Goal: Transaction & Acquisition: Purchase product/service

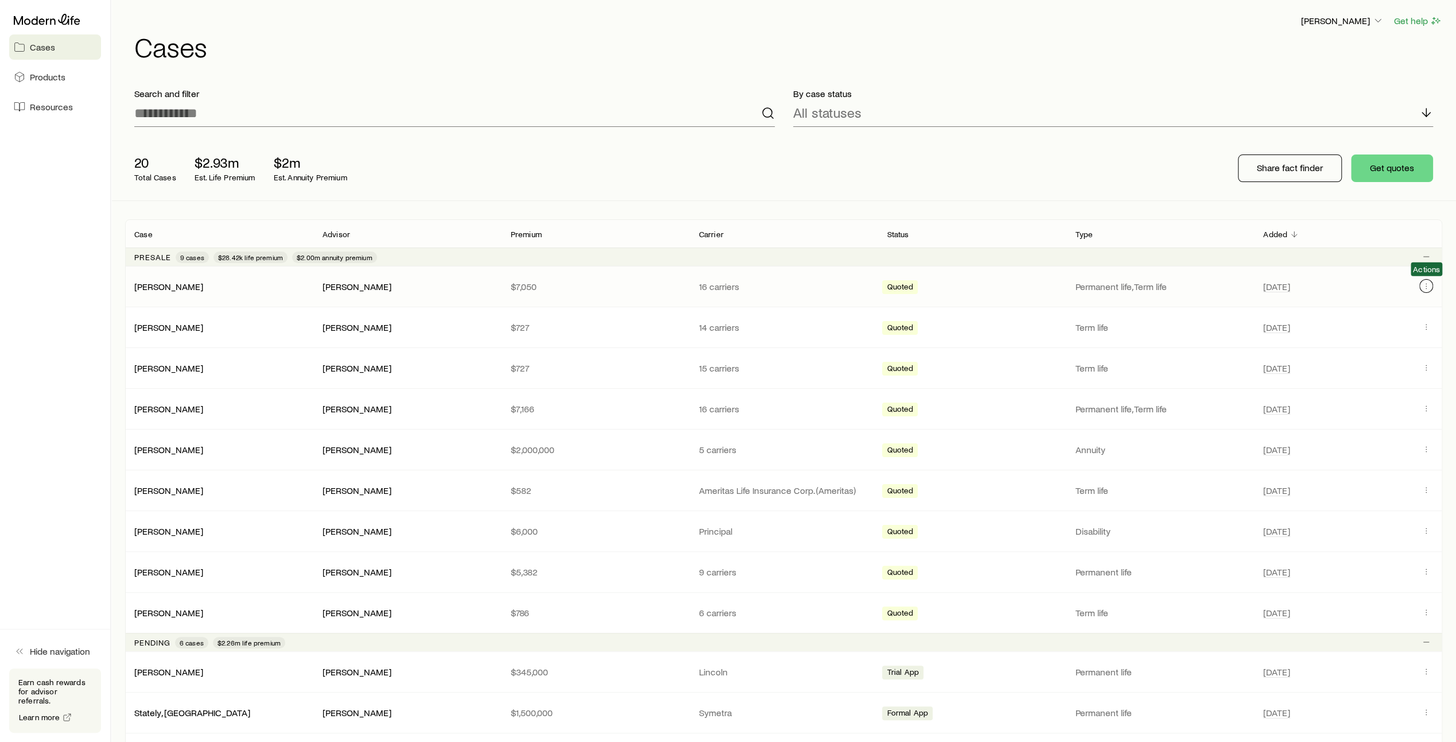
click at [1432, 285] on button "Client cases" at bounding box center [1427, 286] width 14 height 14
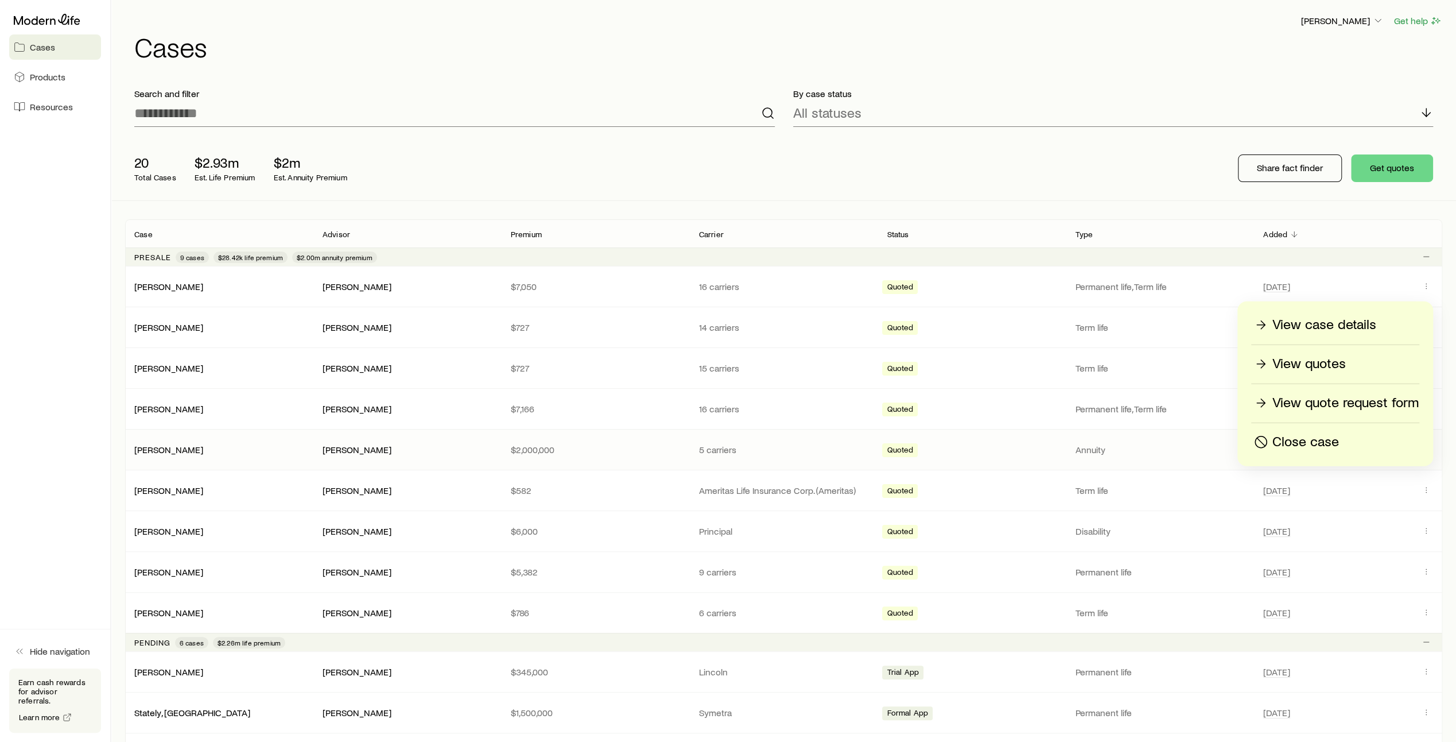
click at [1338, 449] on p "Close case" at bounding box center [1306, 442] width 67 height 18
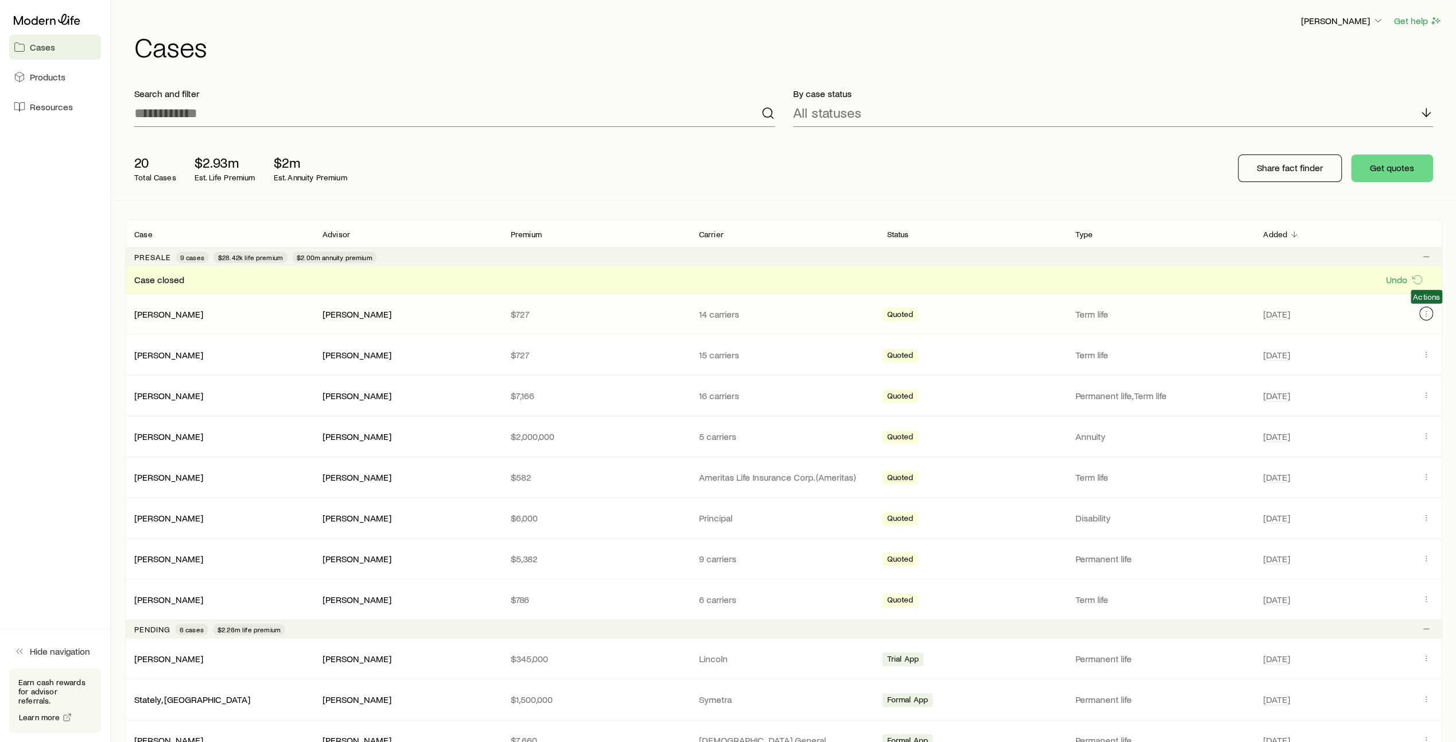
click at [1428, 310] on icon "Client cases" at bounding box center [1426, 313] width 9 height 9
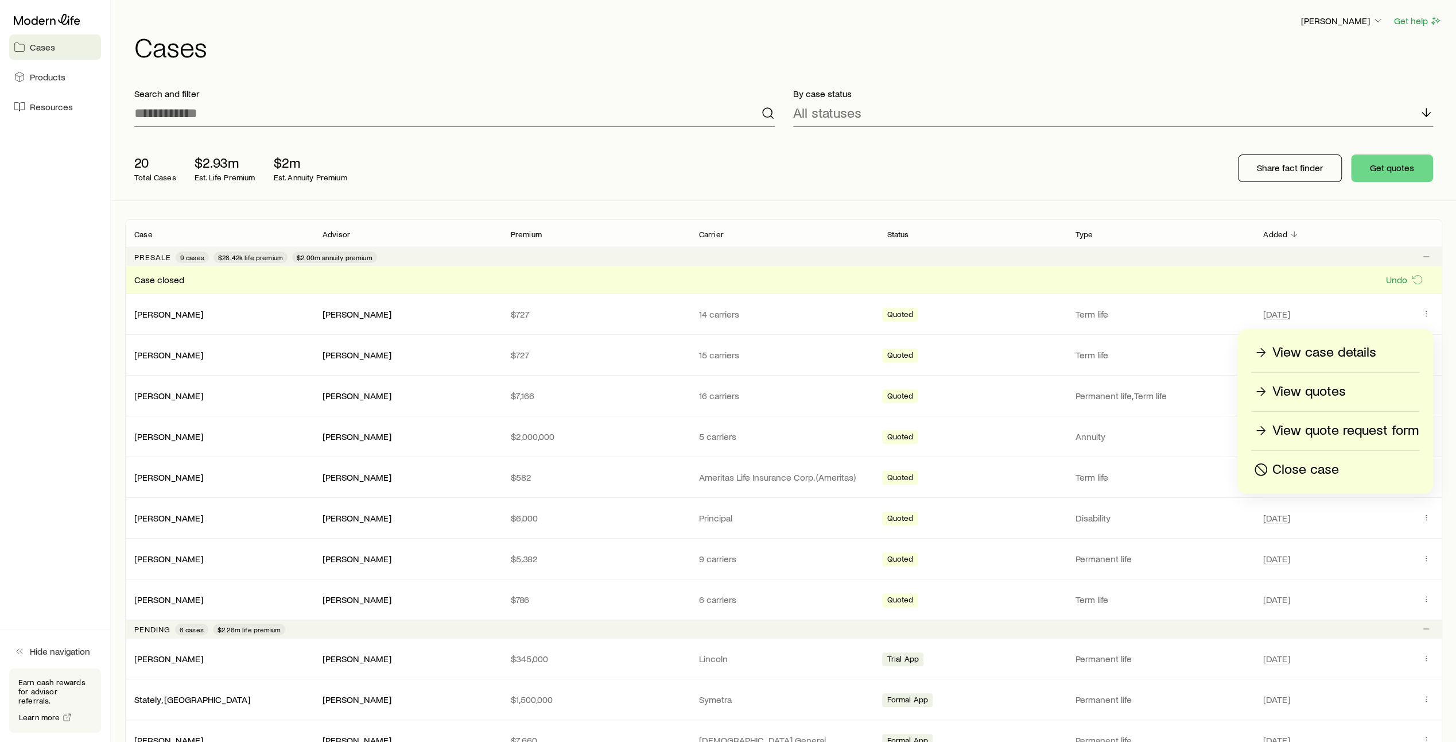
click at [1322, 470] on p "Close case" at bounding box center [1306, 469] width 67 height 18
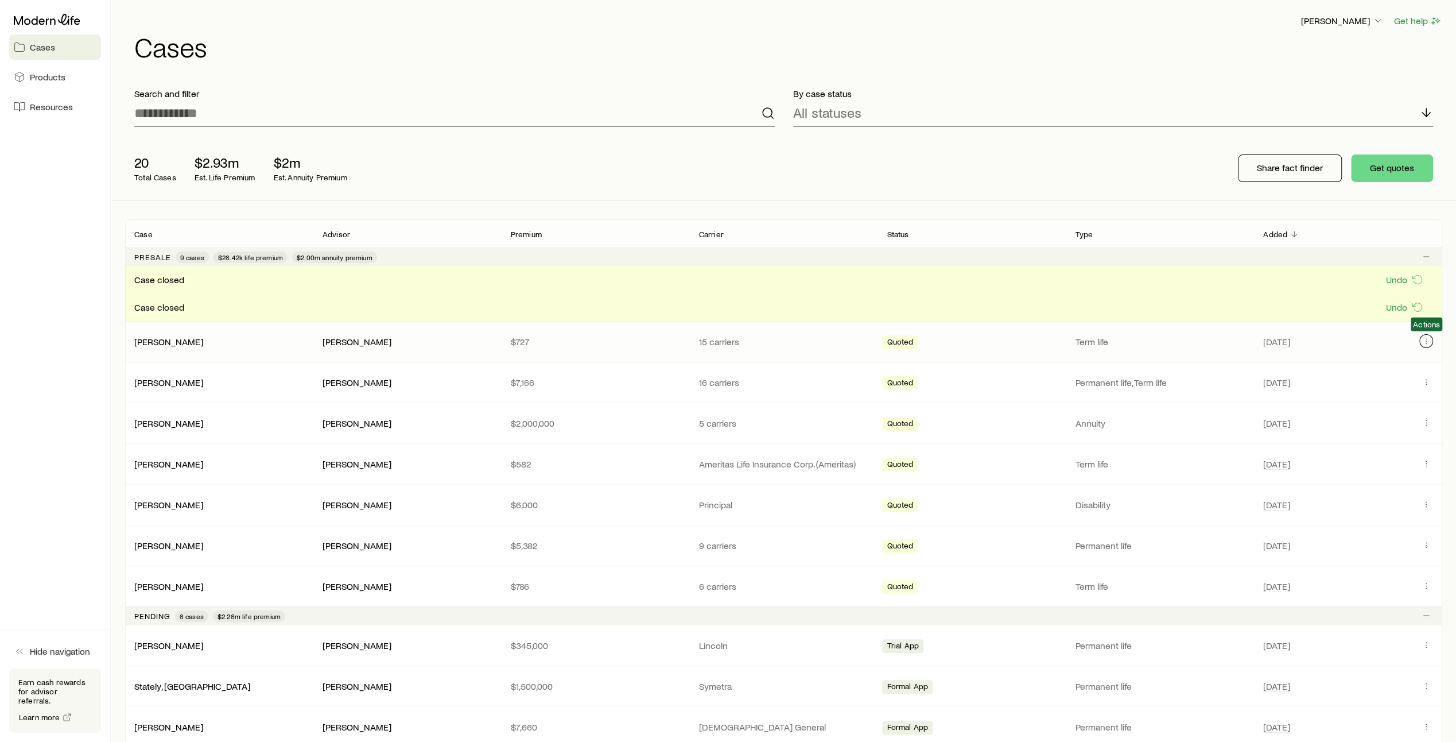
click at [1426, 341] on icon "Client cases" at bounding box center [1426, 340] width 9 height 9
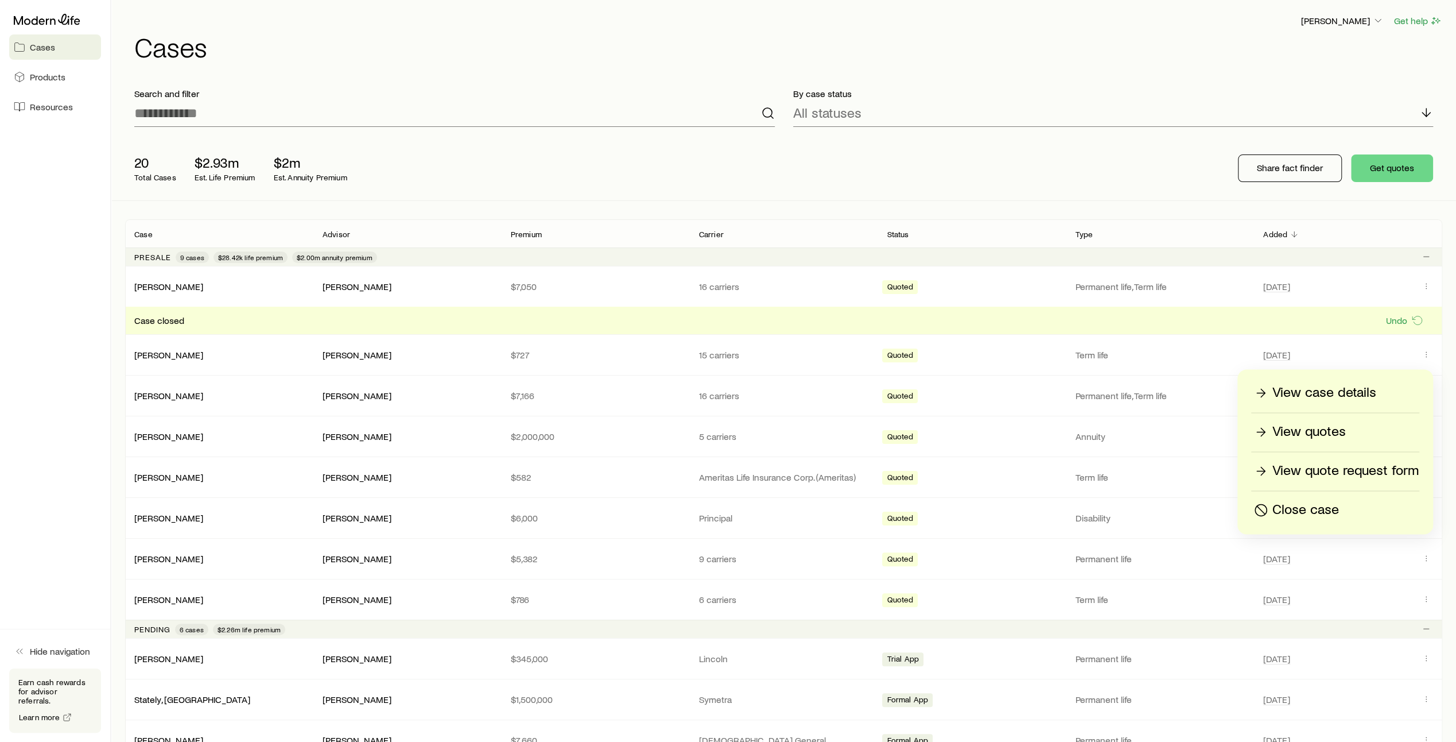
click at [1323, 509] on p "Close case" at bounding box center [1306, 510] width 67 height 18
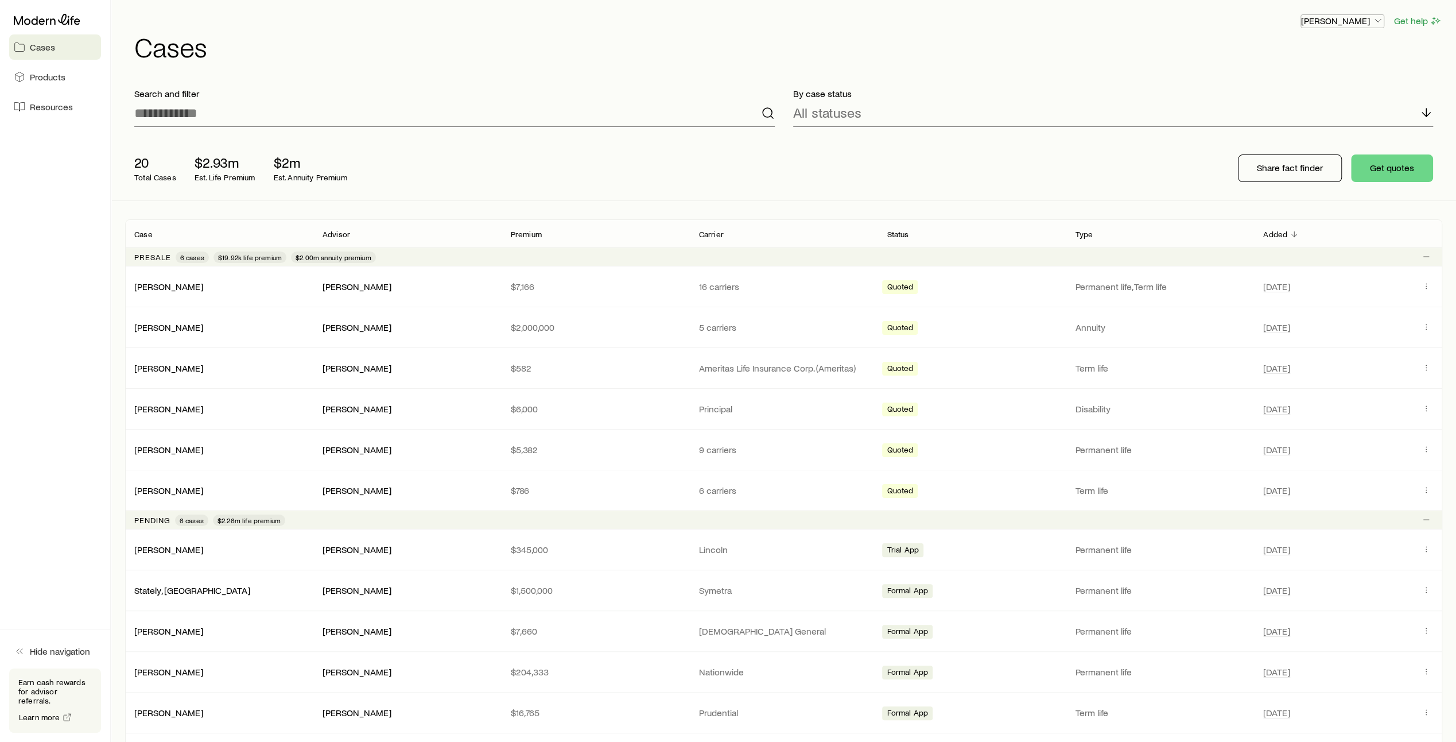
click at [1376, 18] on icon "button" at bounding box center [1378, 20] width 11 height 11
click at [1305, 139] on button "Sign out" at bounding box center [1316, 138] width 129 height 21
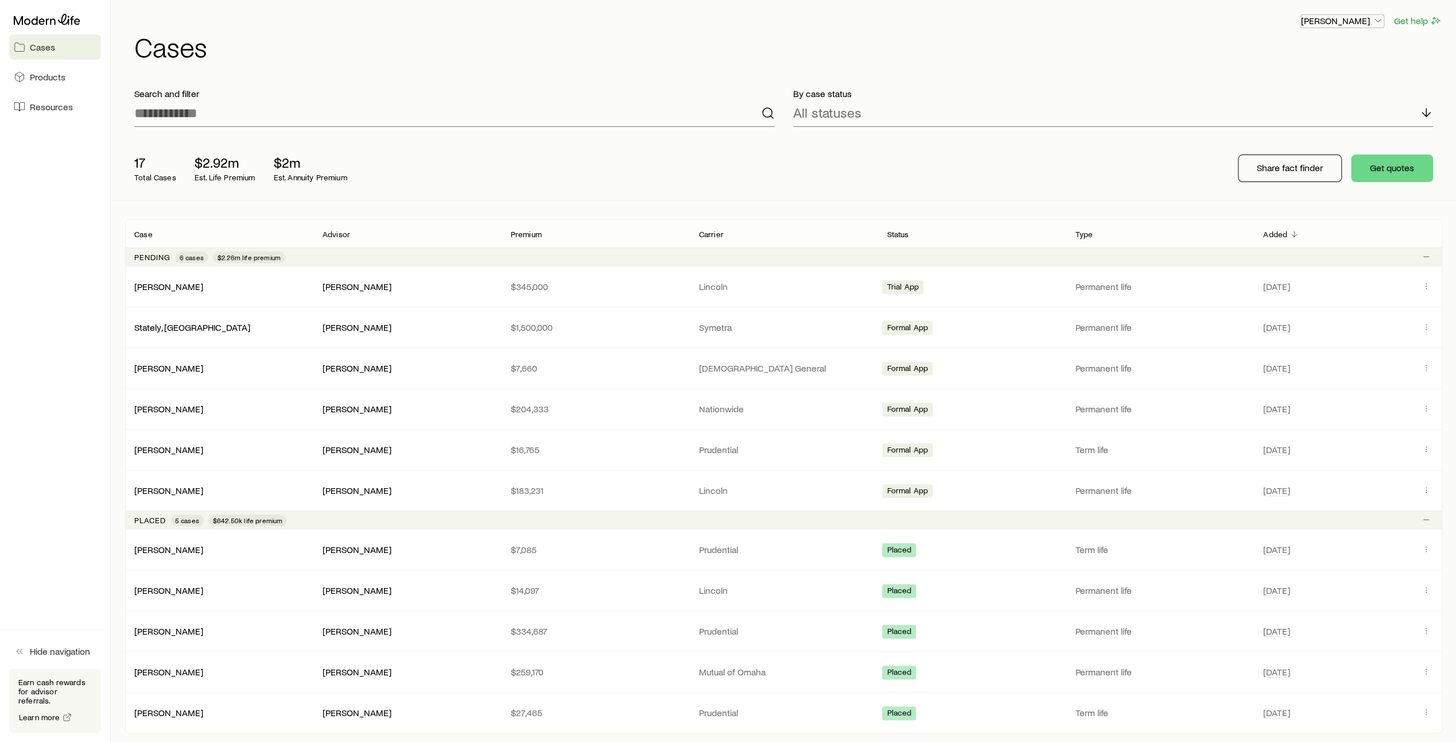
click at [1374, 21] on icon "button" at bounding box center [1378, 20] width 11 height 11
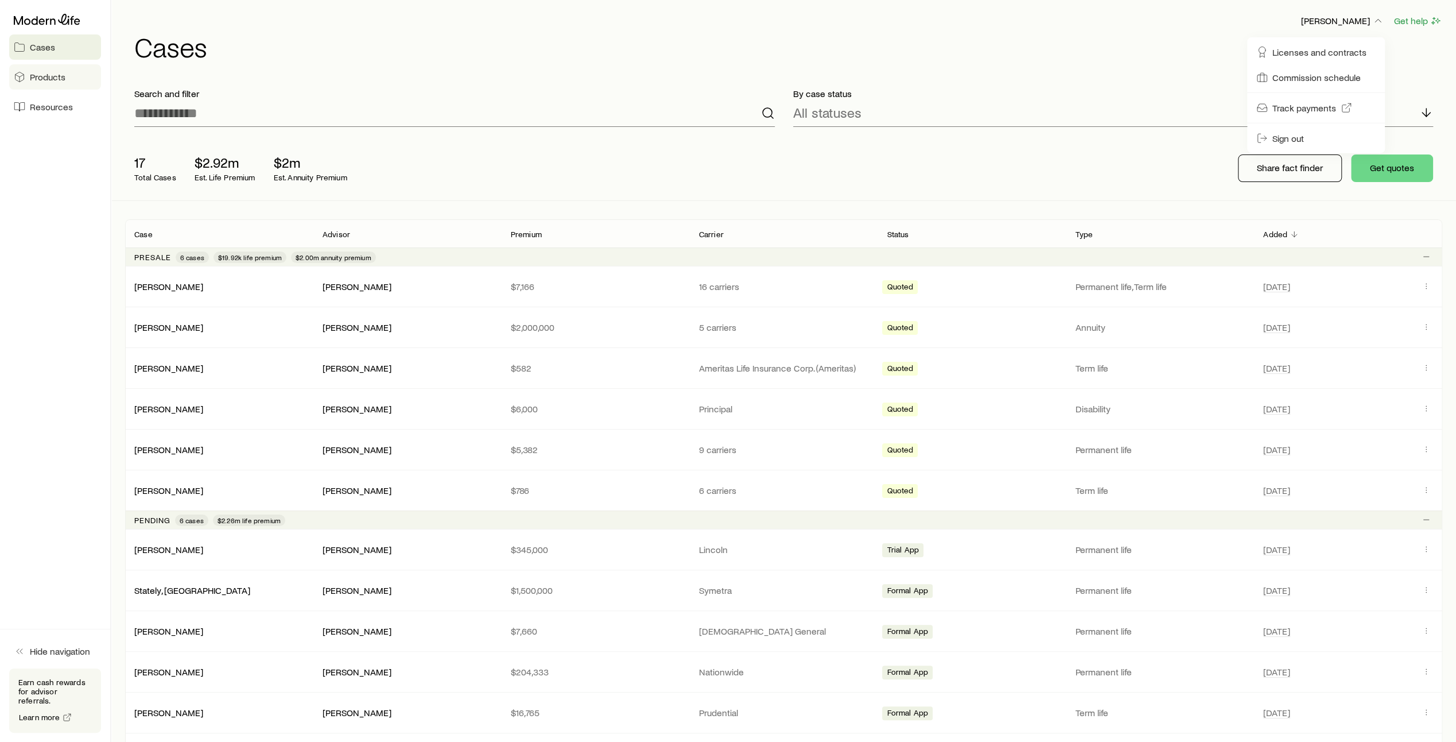
click at [52, 75] on span "Products" at bounding box center [48, 76] width 36 height 11
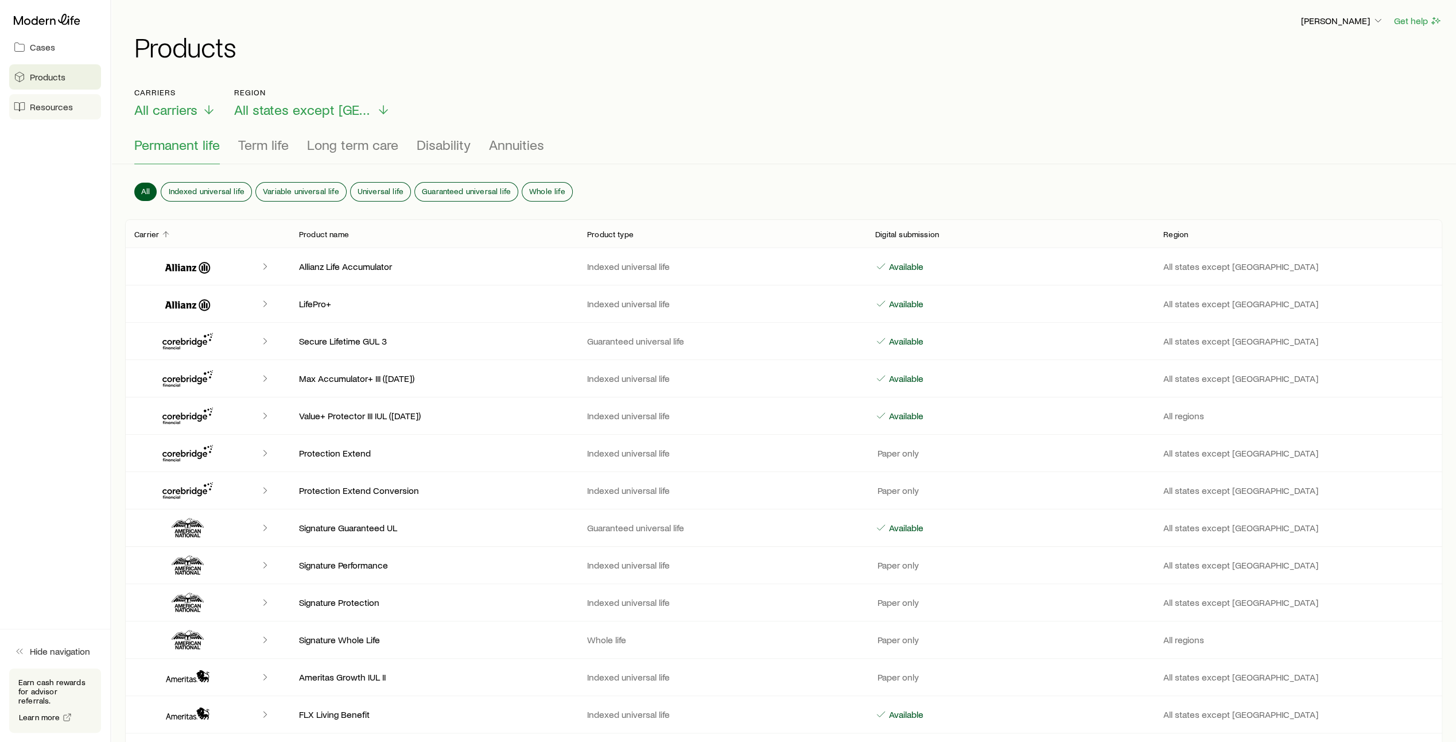
click at [59, 110] on span "Resources" at bounding box center [51, 106] width 43 height 11
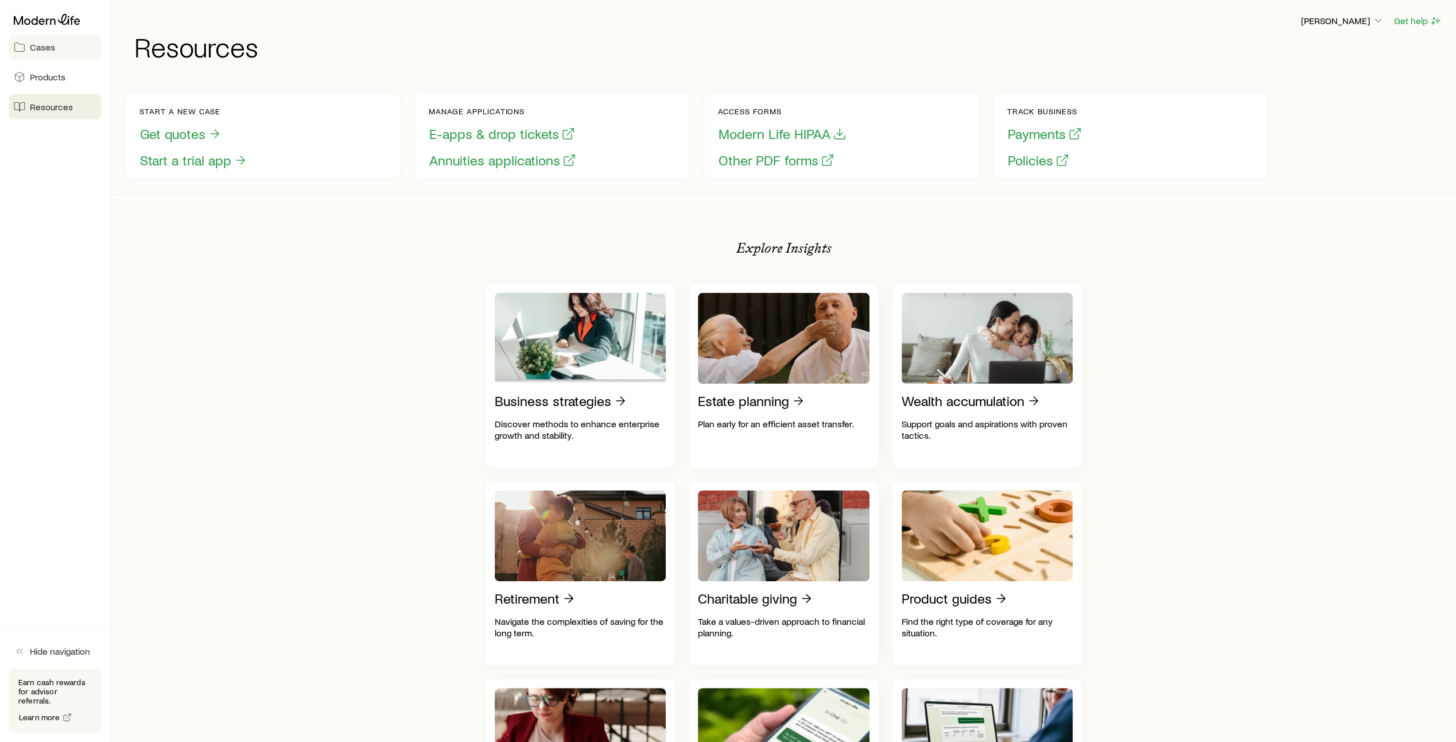
click at [47, 45] on span "Cases" at bounding box center [42, 46] width 25 height 11
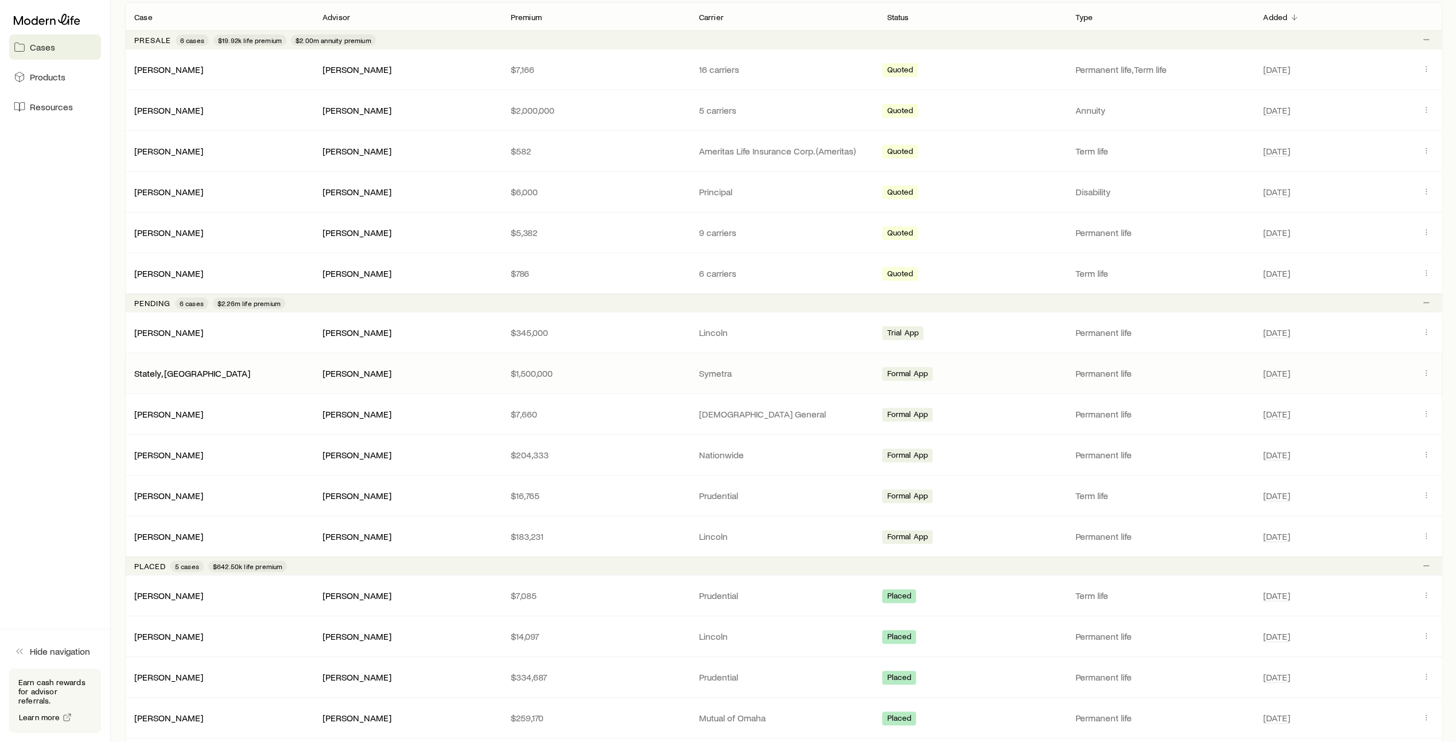
scroll to position [224, 0]
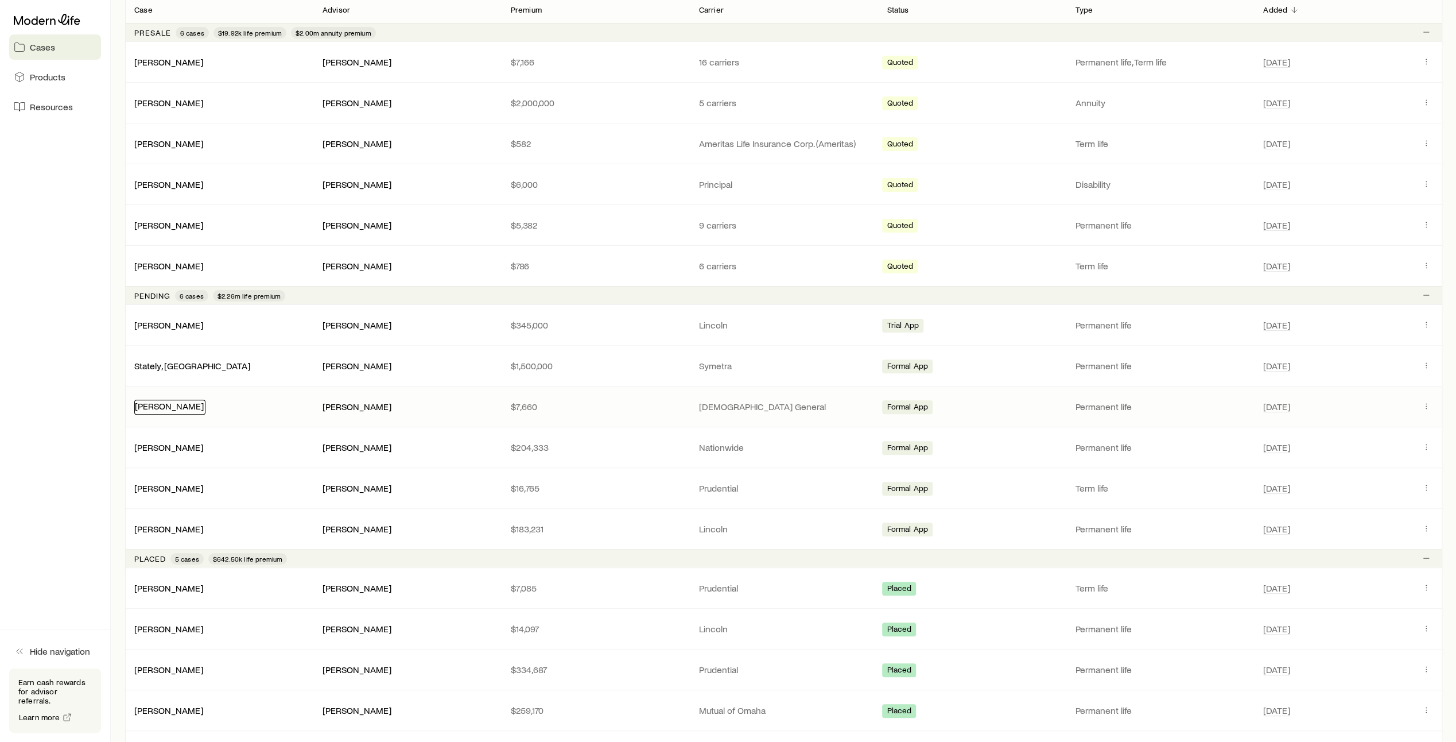
click at [172, 405] on link "[PERSON_NAME]" at bounding box center [169, 405] width 69 height 11
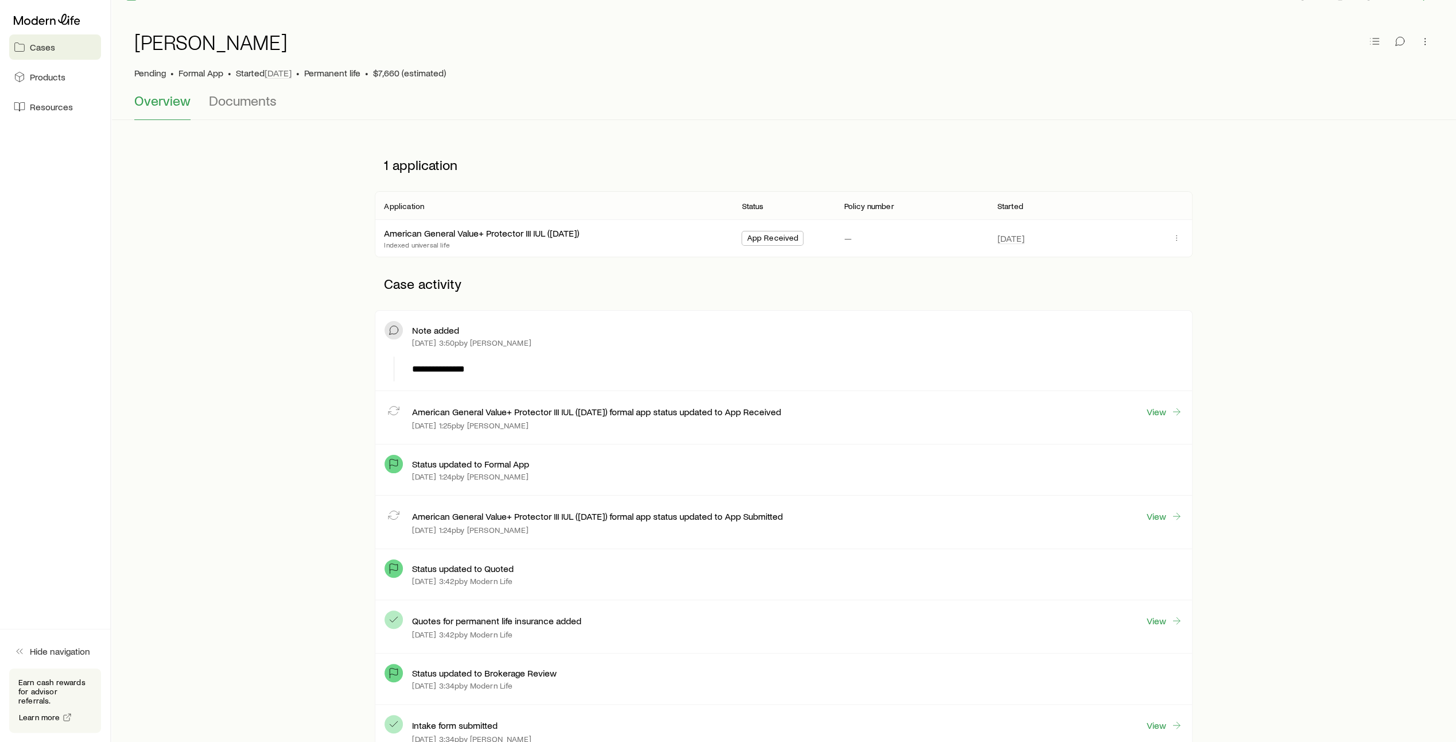
scroll to position [16, 0]
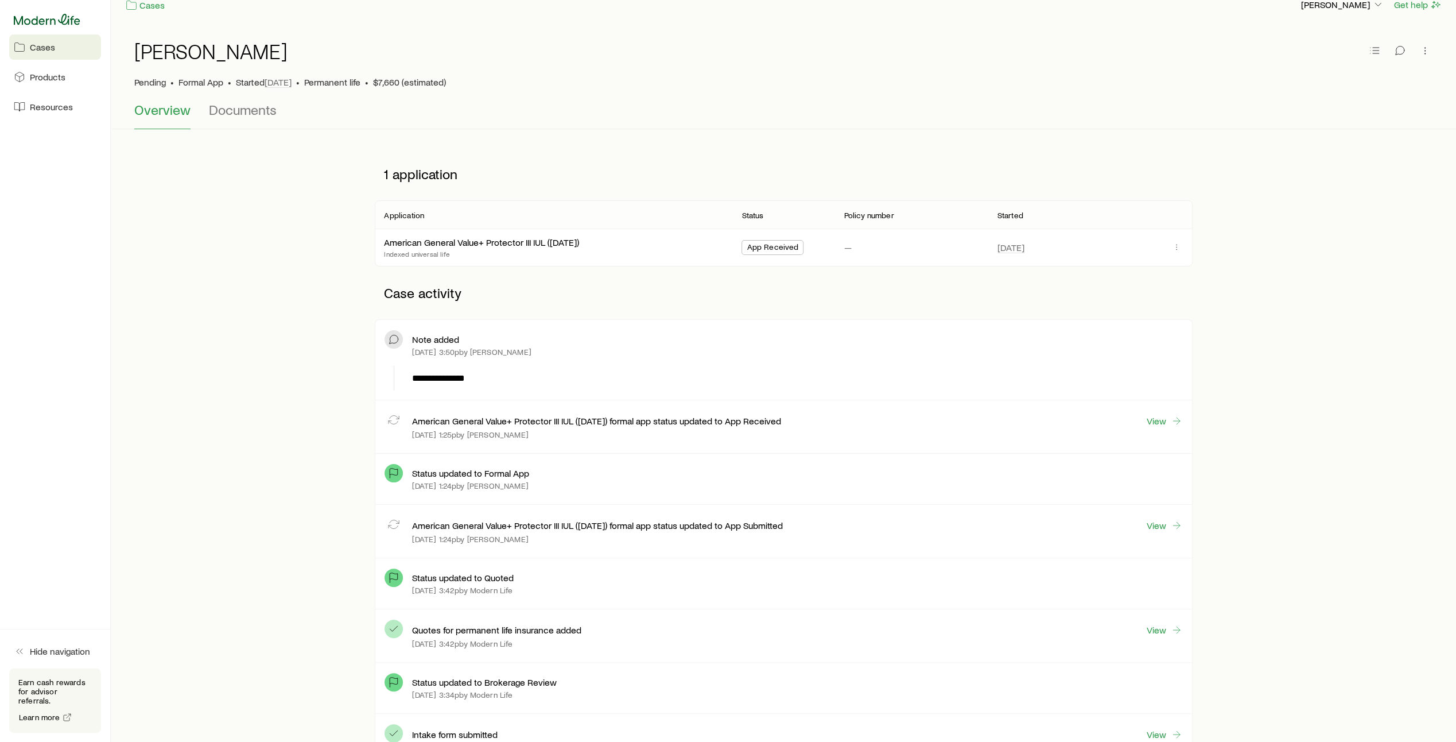
click at [51, 21] on icon at bounding box center [47, 19] width 67 height 11
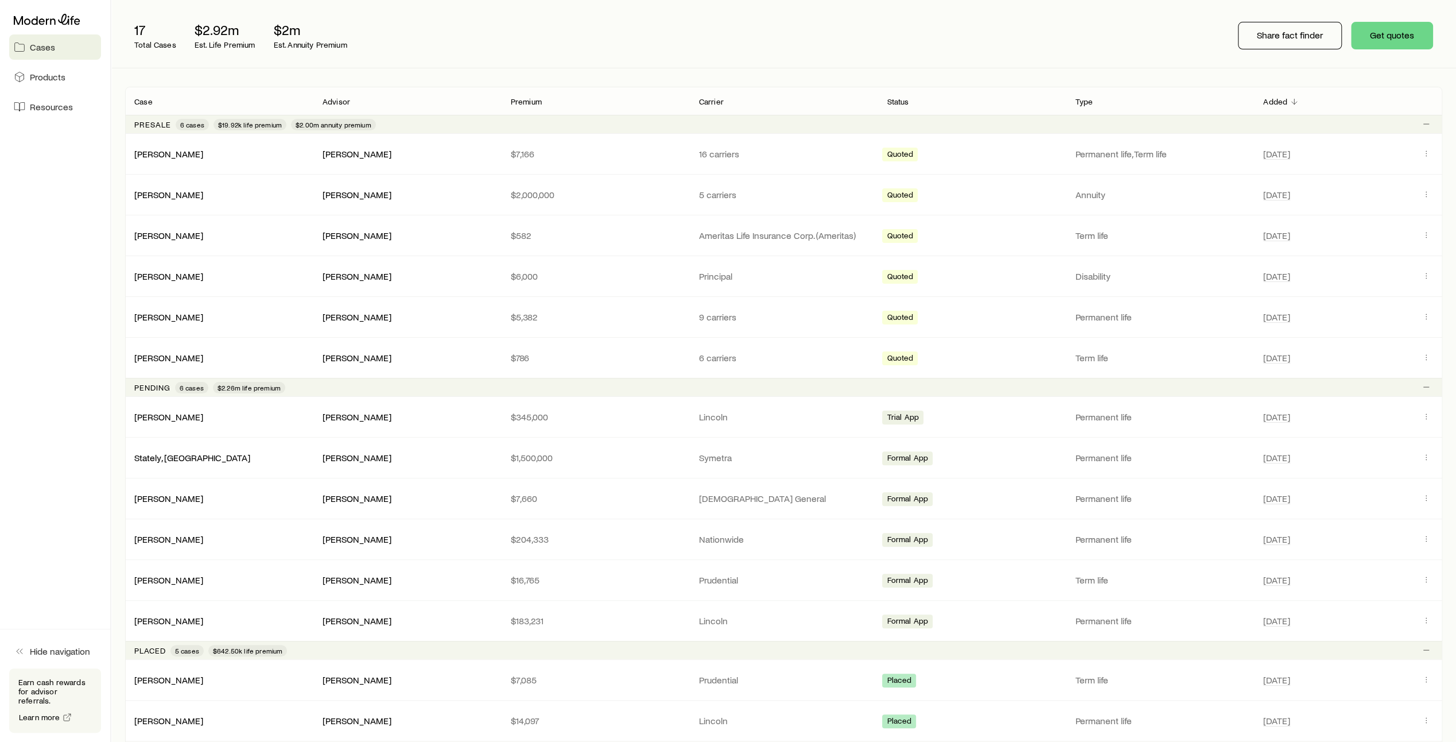
scroll to position [131, 0]
click at [51, 106] on span "Resources" at bounding box center [51, 106] width 43 height 11
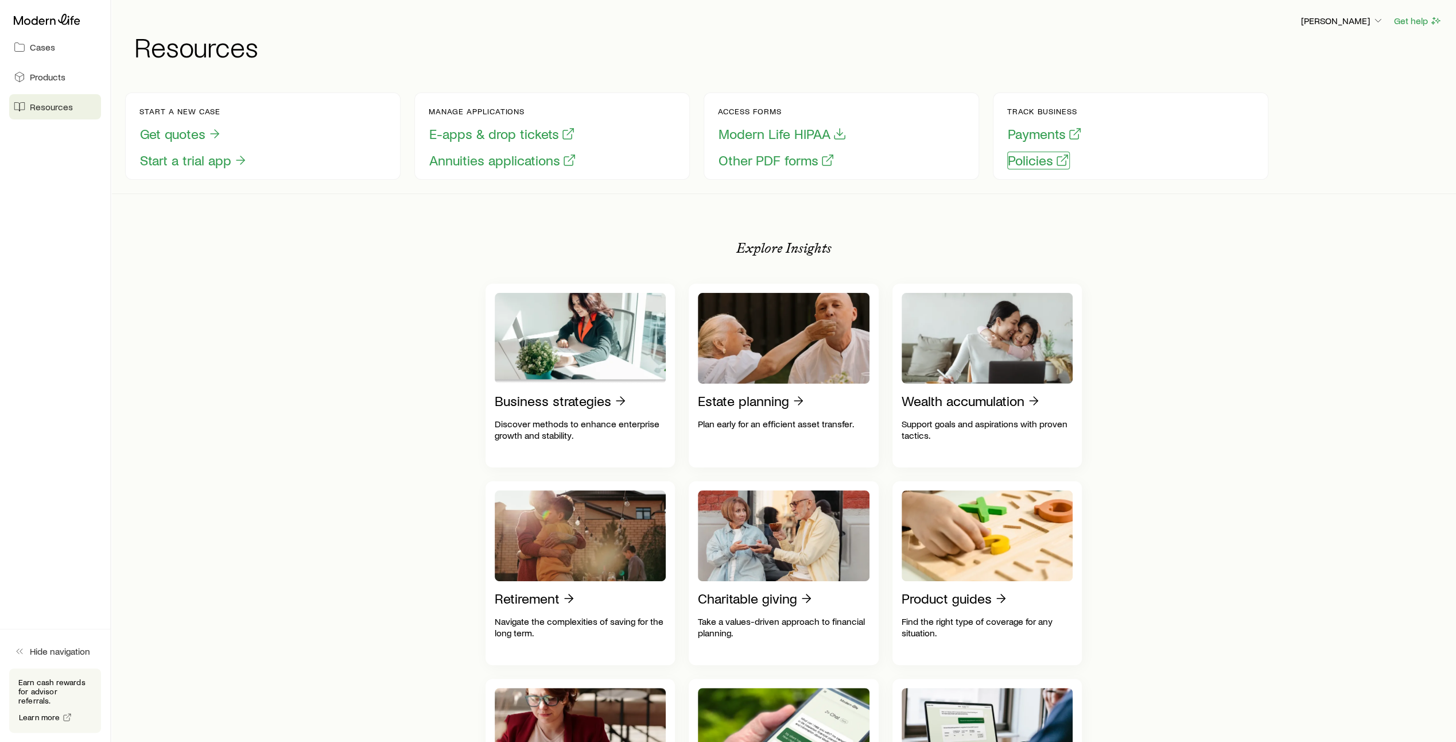
click at [1043, 161] on button "Policies" at bounding box center [1039, 161] width 63 height 18
click at [52, 20] on icon at bounding box center [47, 19] width 67 height 11
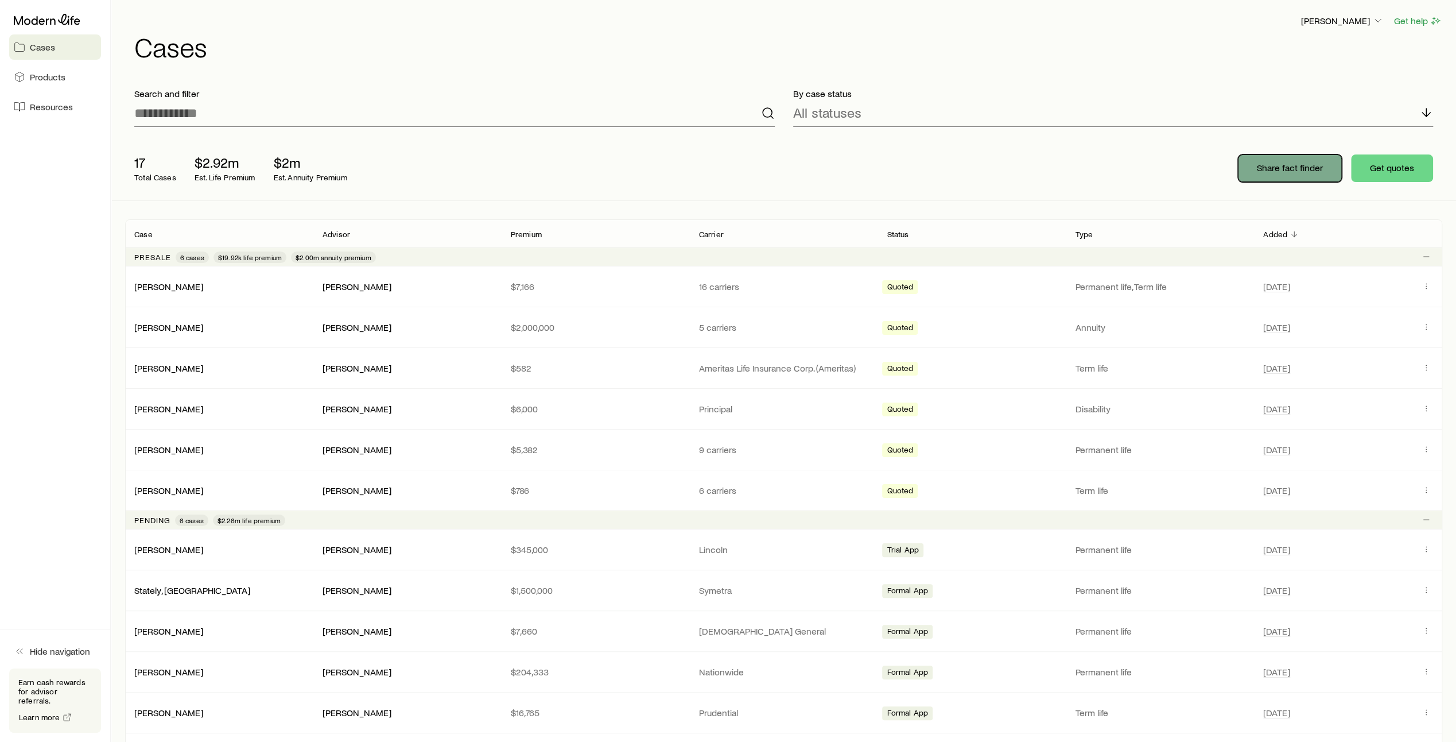
click at [1296, 169] on p "Share fact finder" at bounding box center [1290, 167] width 66 height 11
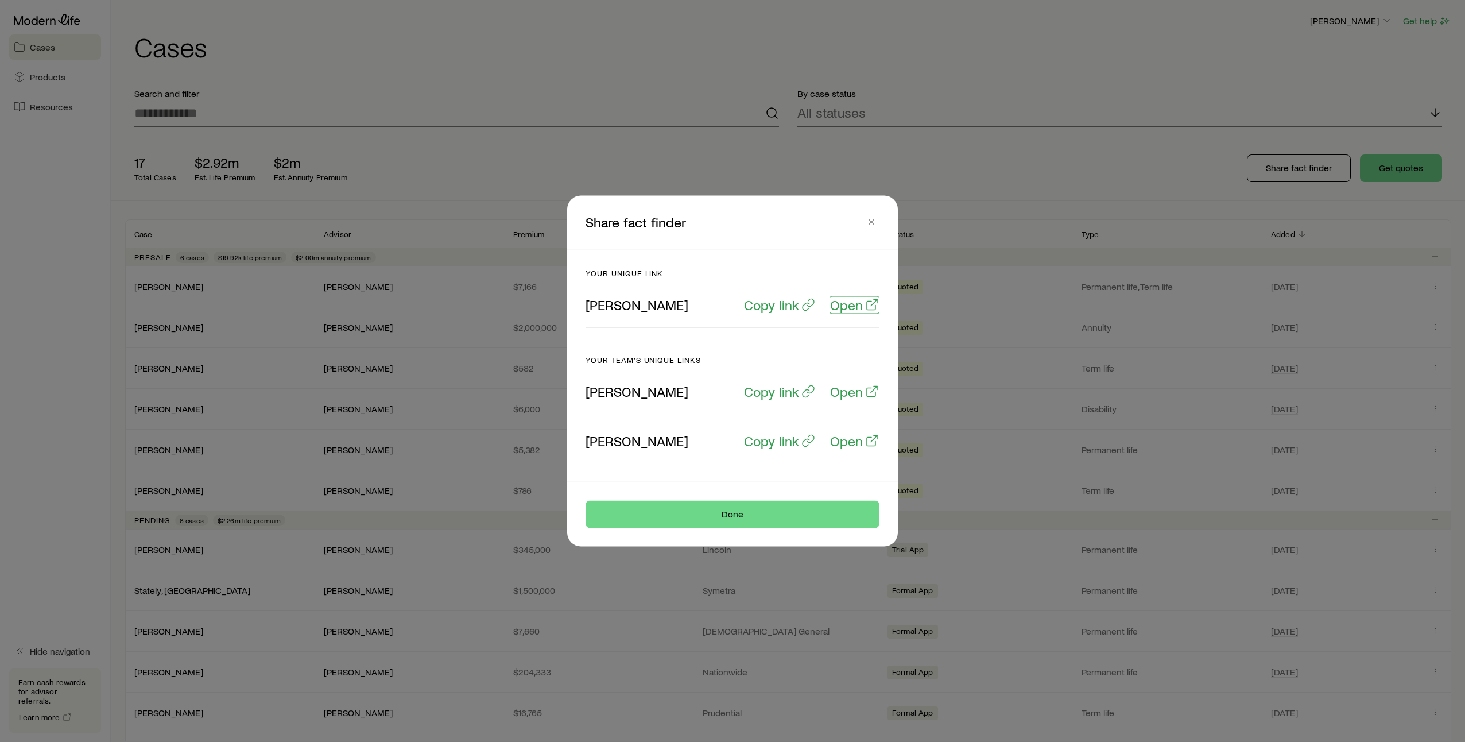
click at [850, 305] on p "Open" at bounding box center [846, 305] width 33 height 16
click at [873, 224] on icon "button" at bounding box center [871, 221] width 11 height 11
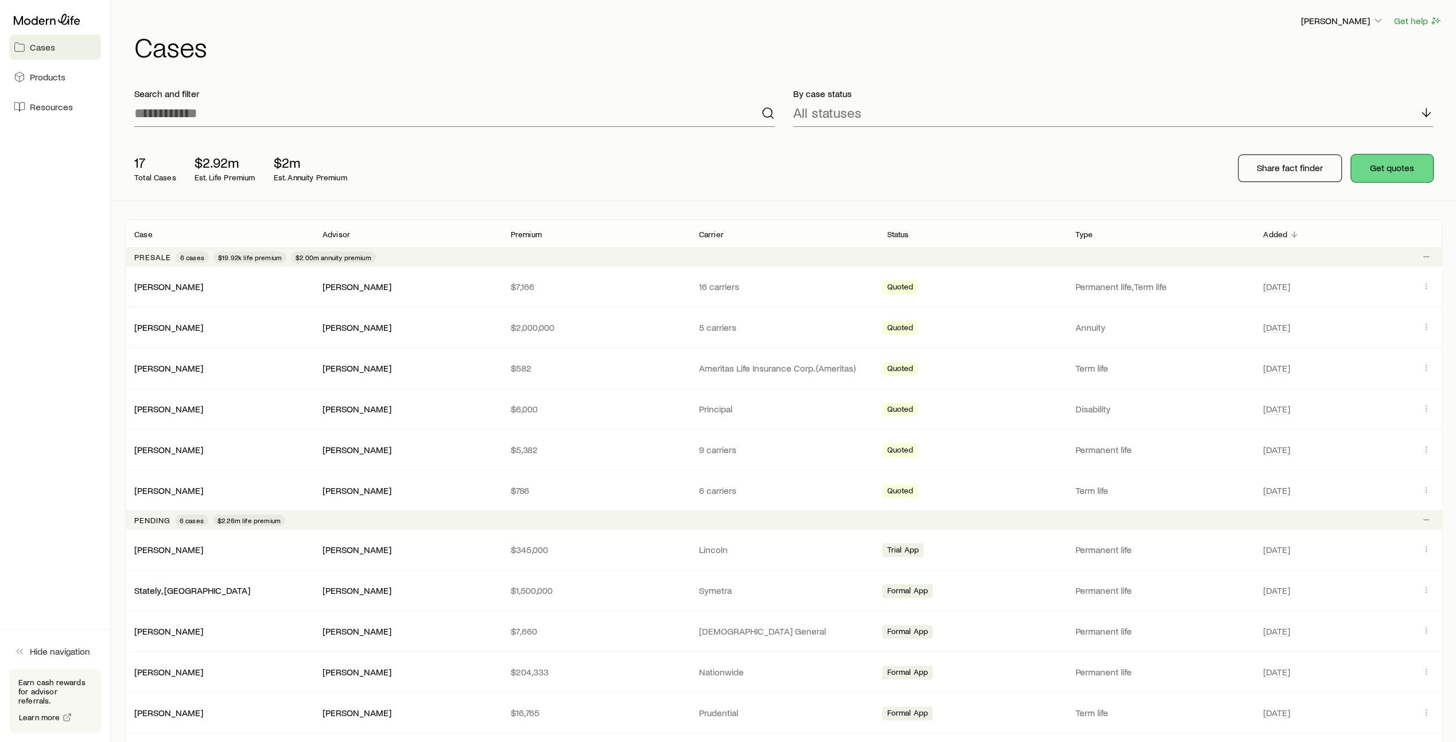
click at [1390, 169] on button "Get quotes" at bounding box center [1392, 168] width 82 height 28
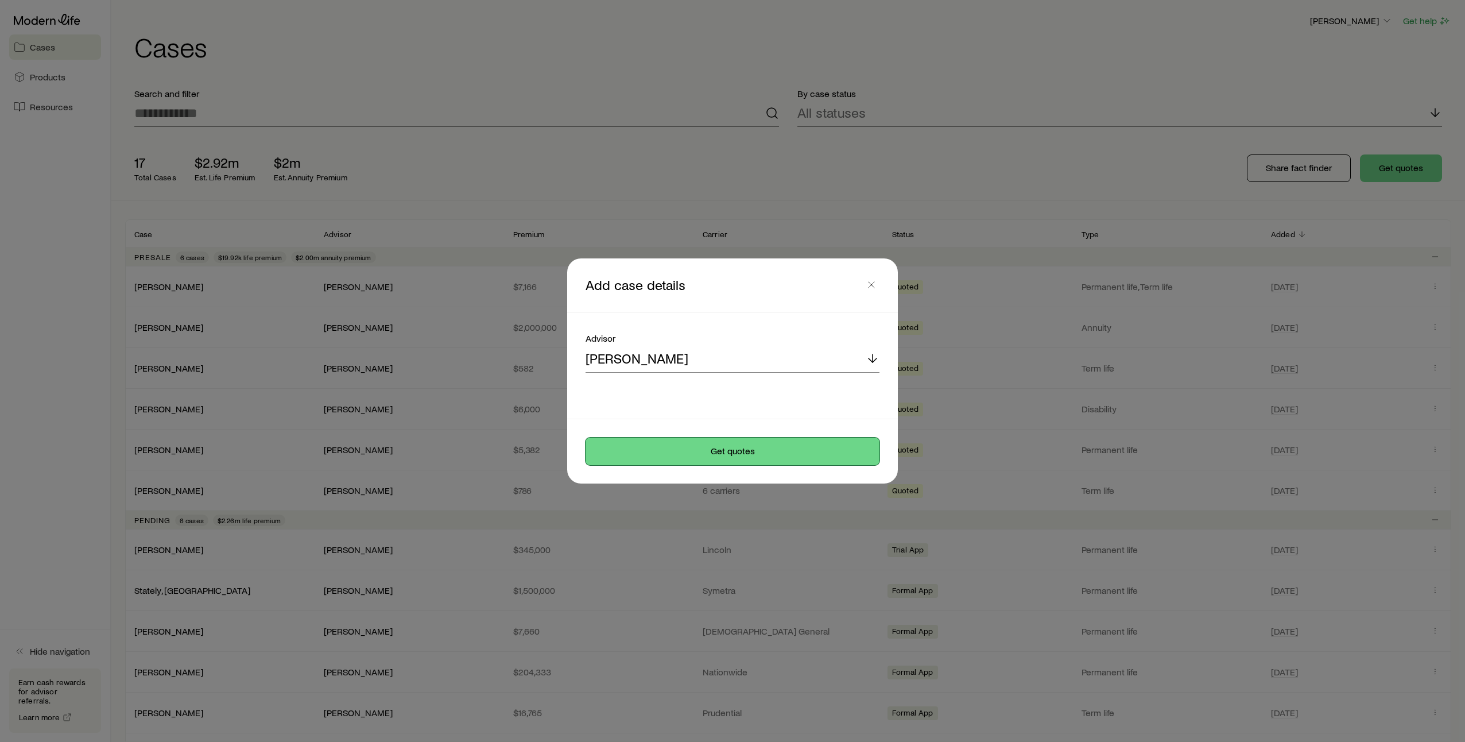
click at [747, 450] on button "Get quotes" at bounding box center [733, 451] width 294 height 28
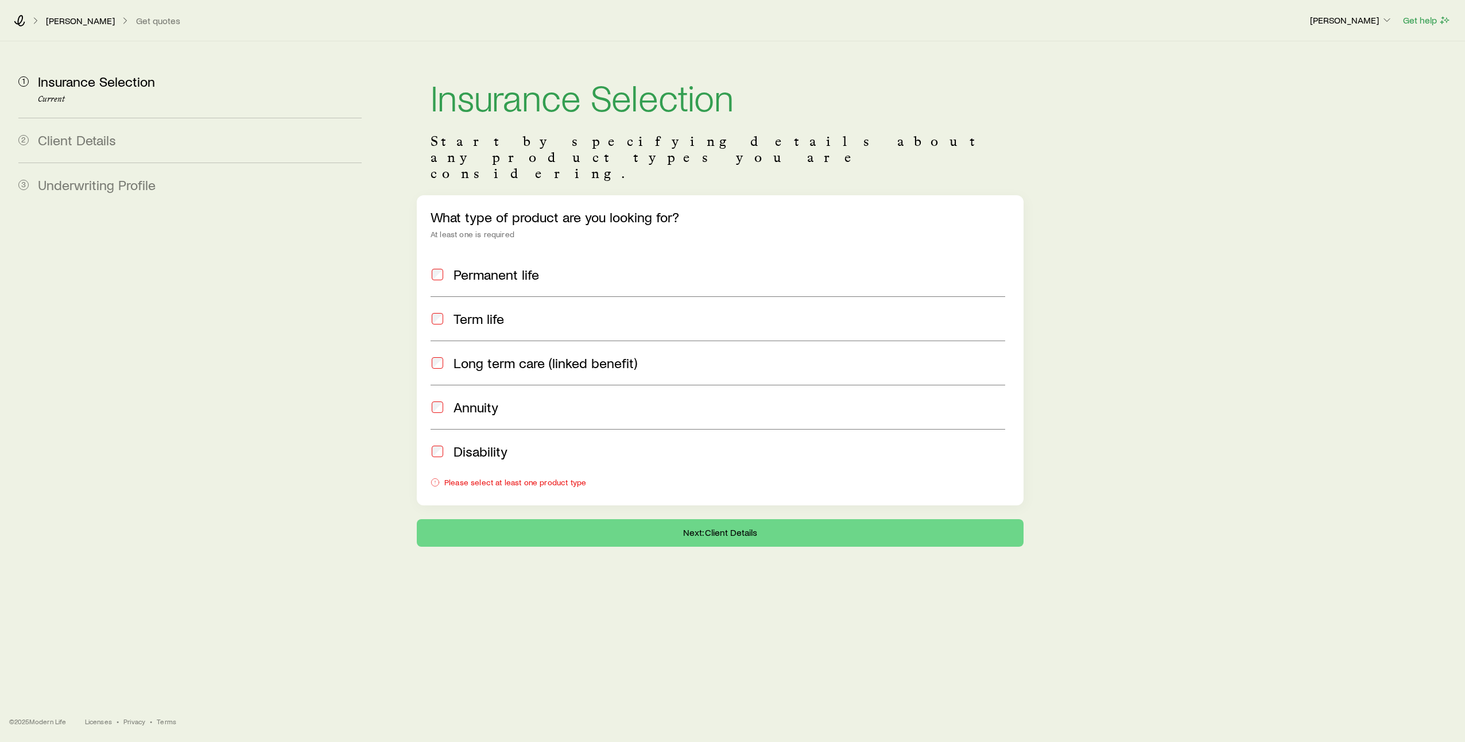
click at [551, 373] on div "Permanent life Term life Long term care (linked benefit) Annuity Disability Ple…" at bounding box center [720, 372] width 579 height 239
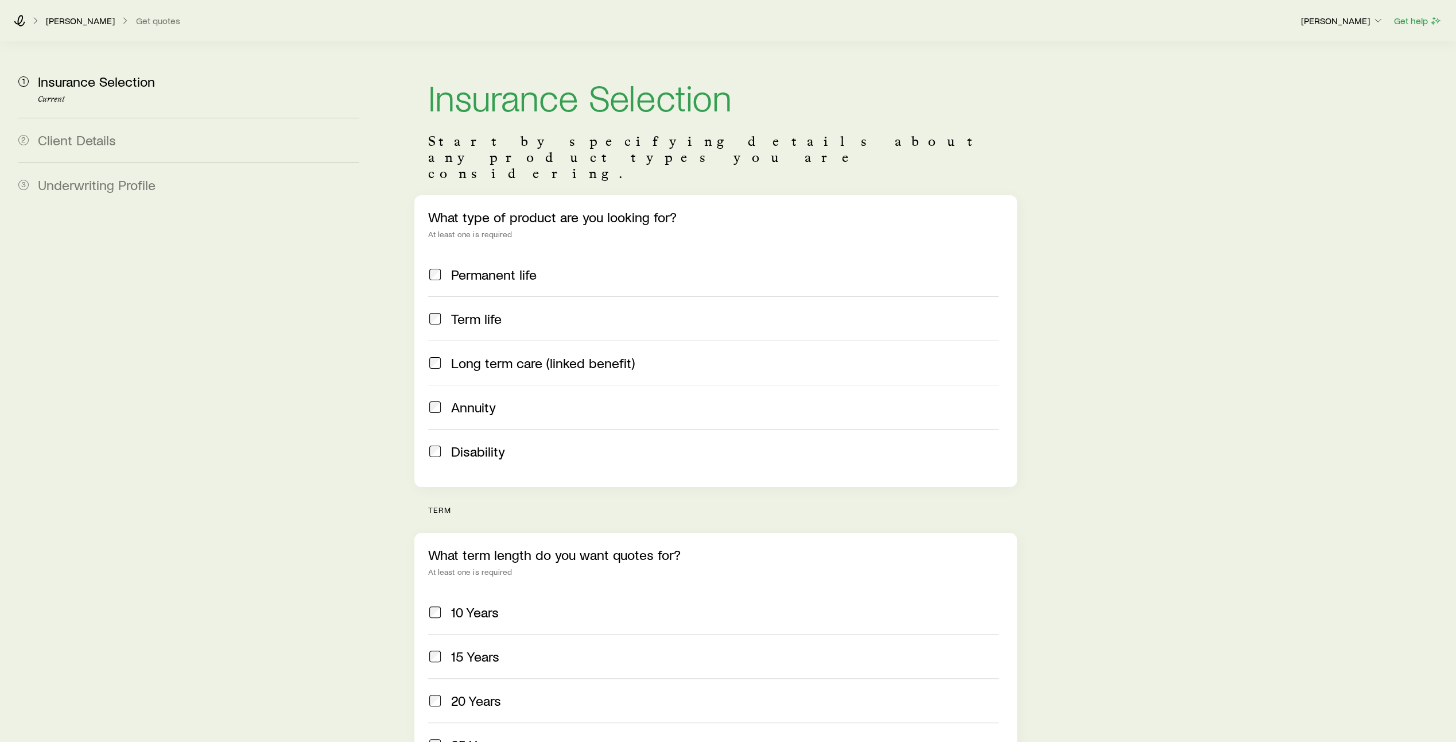
scroll to position [200, 0]
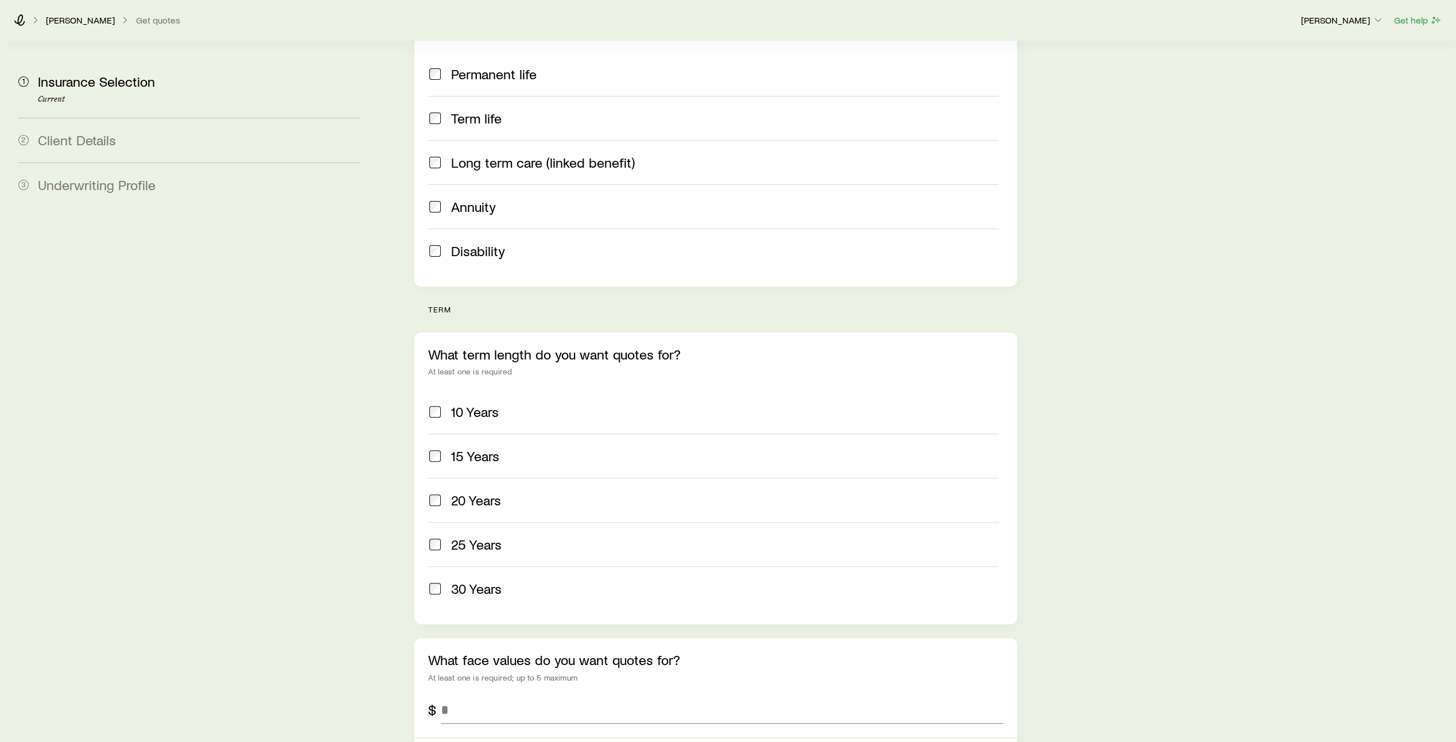
click at [433, 492] on span at bounding box center [435, 500] width 14 height 16
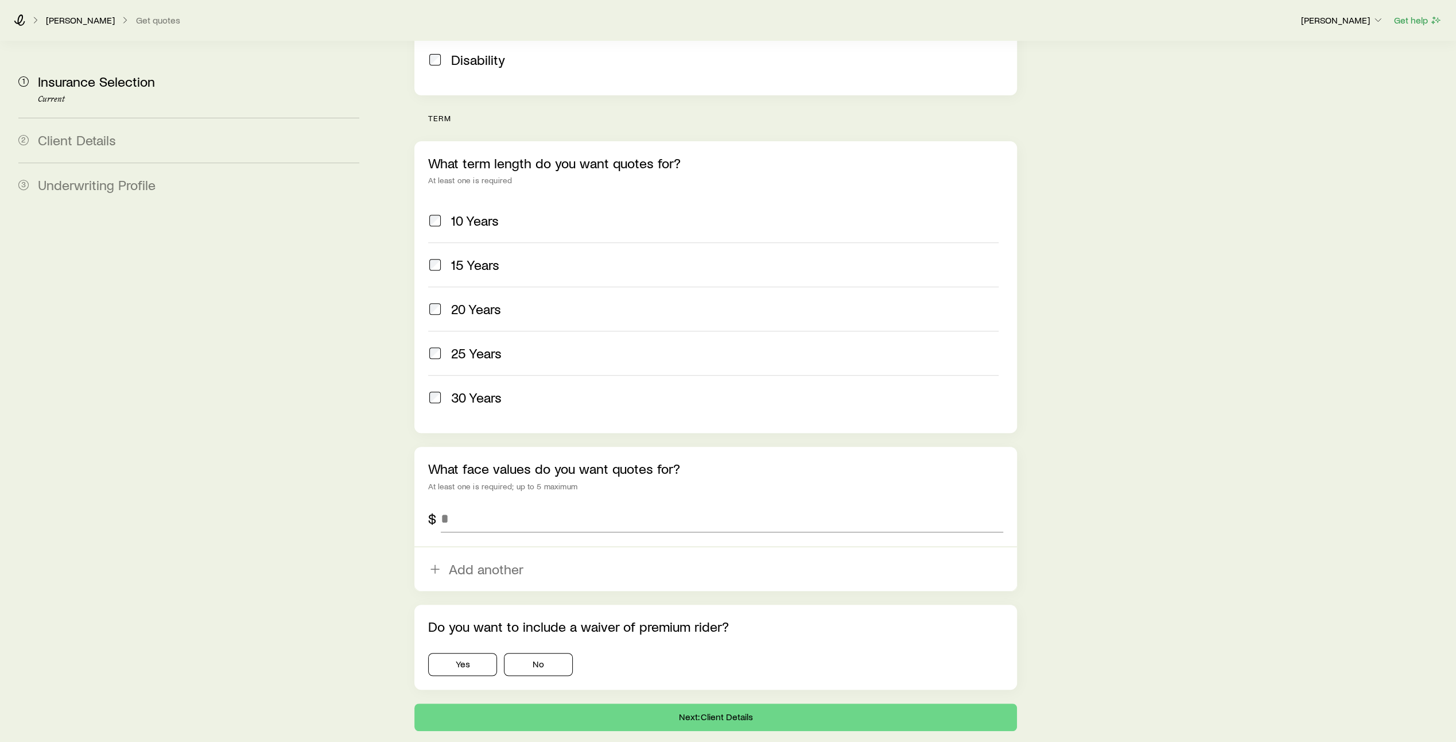
scroll to position [392, 0]
click at [525, 504] on input "tel" at bounding box center [722, 518] width 563 height 28
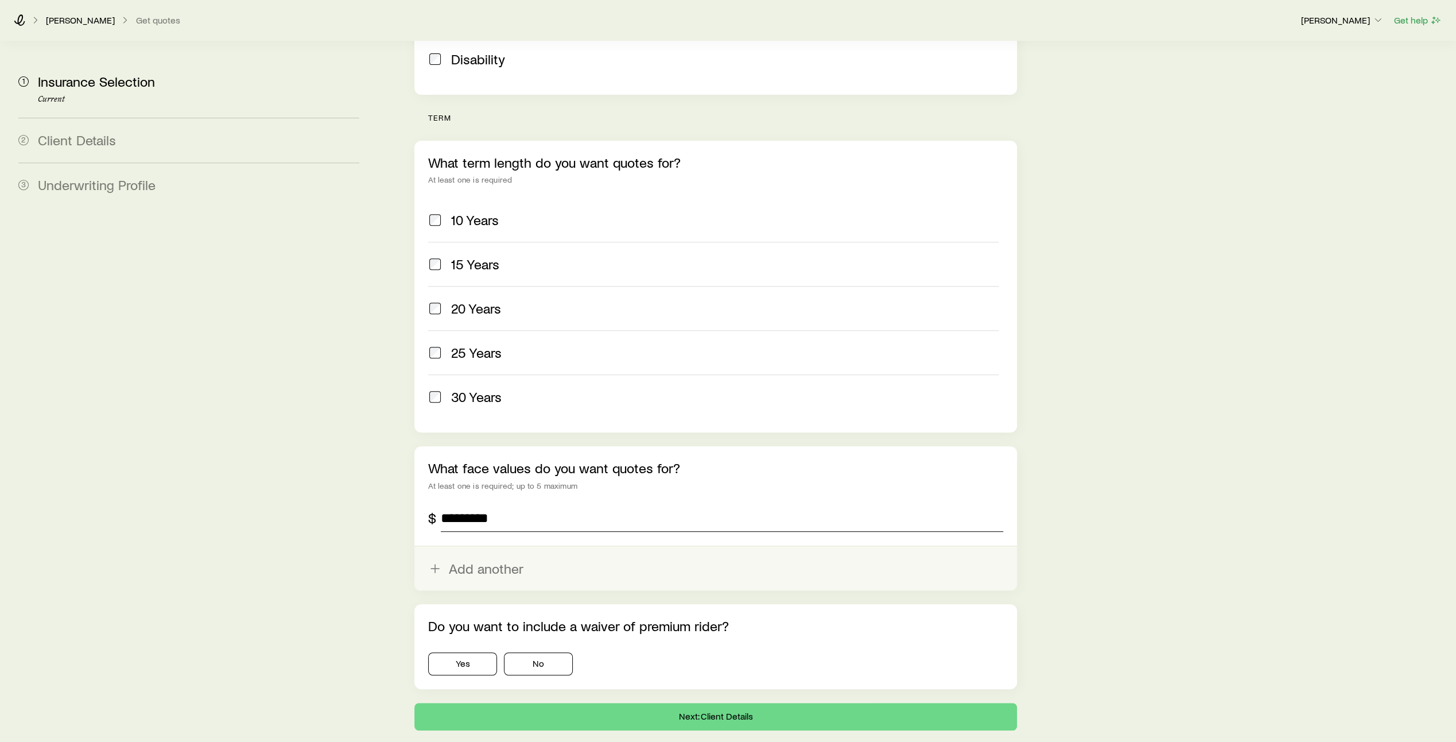
type input "*********"
click at [480, 547] on button "Add another" at bounding box center [715, 569] width 603 height 44
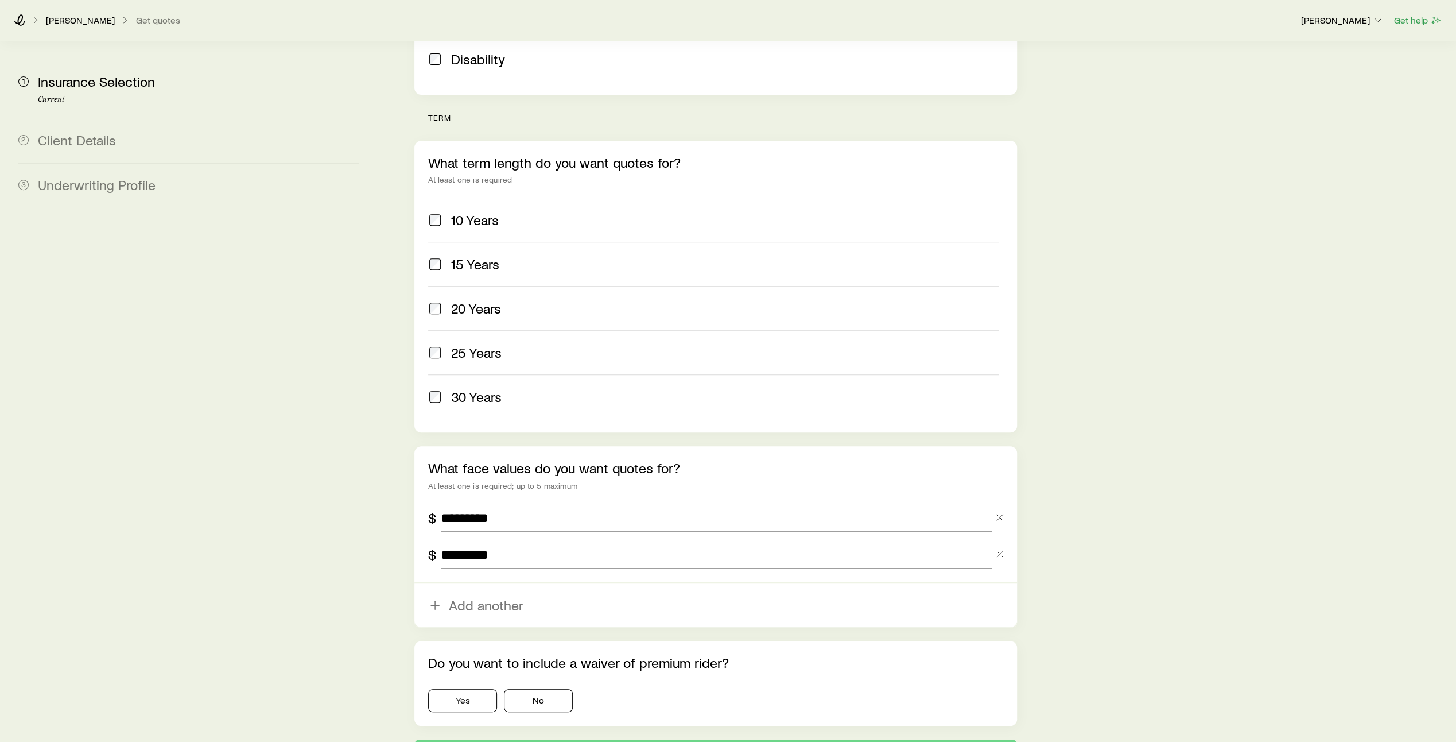
scroll to position [462, 0]
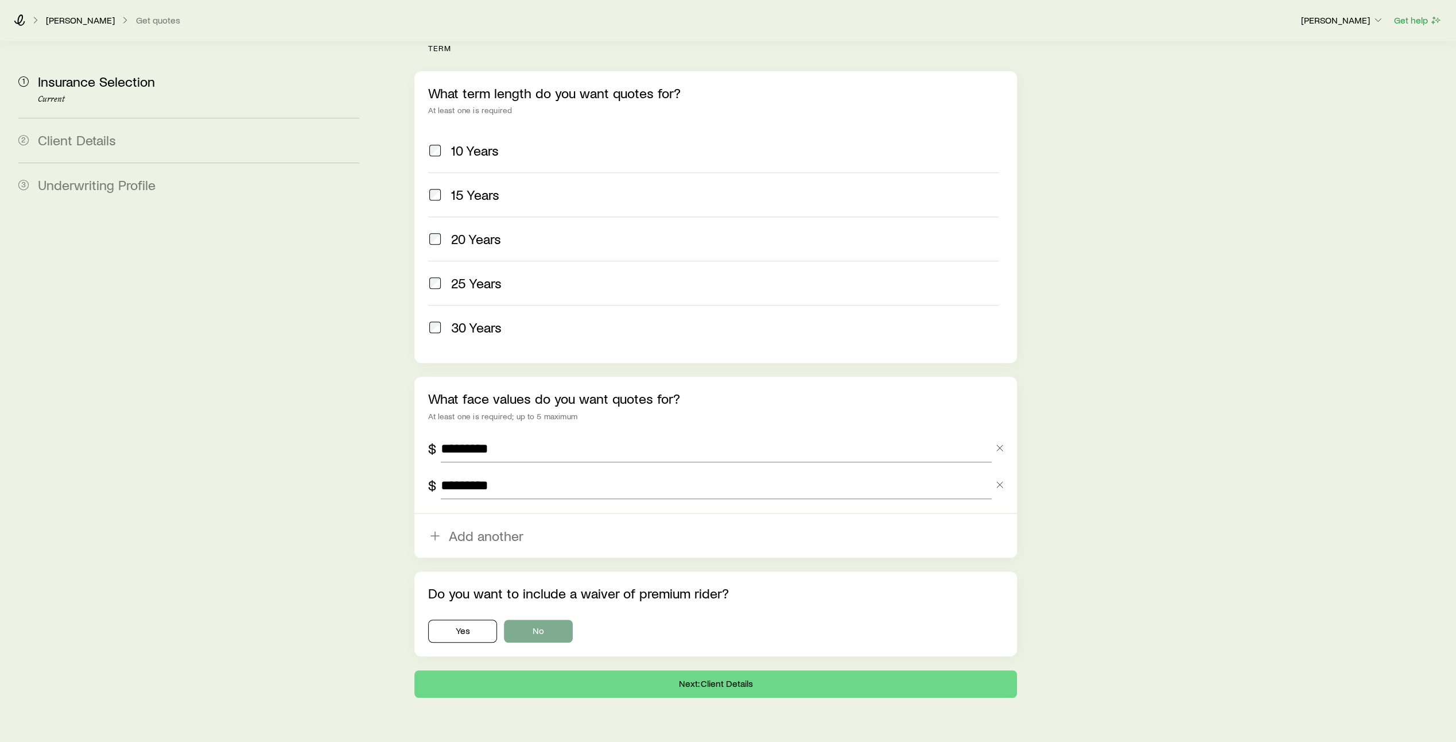
type input "*********"
click at [548, 619] on button "No" at bounding box center [538, 630] width 69 height 23
click at [694, 670] on button "Next: Client Details" at bounding box center [715, 684] width 603 height 28
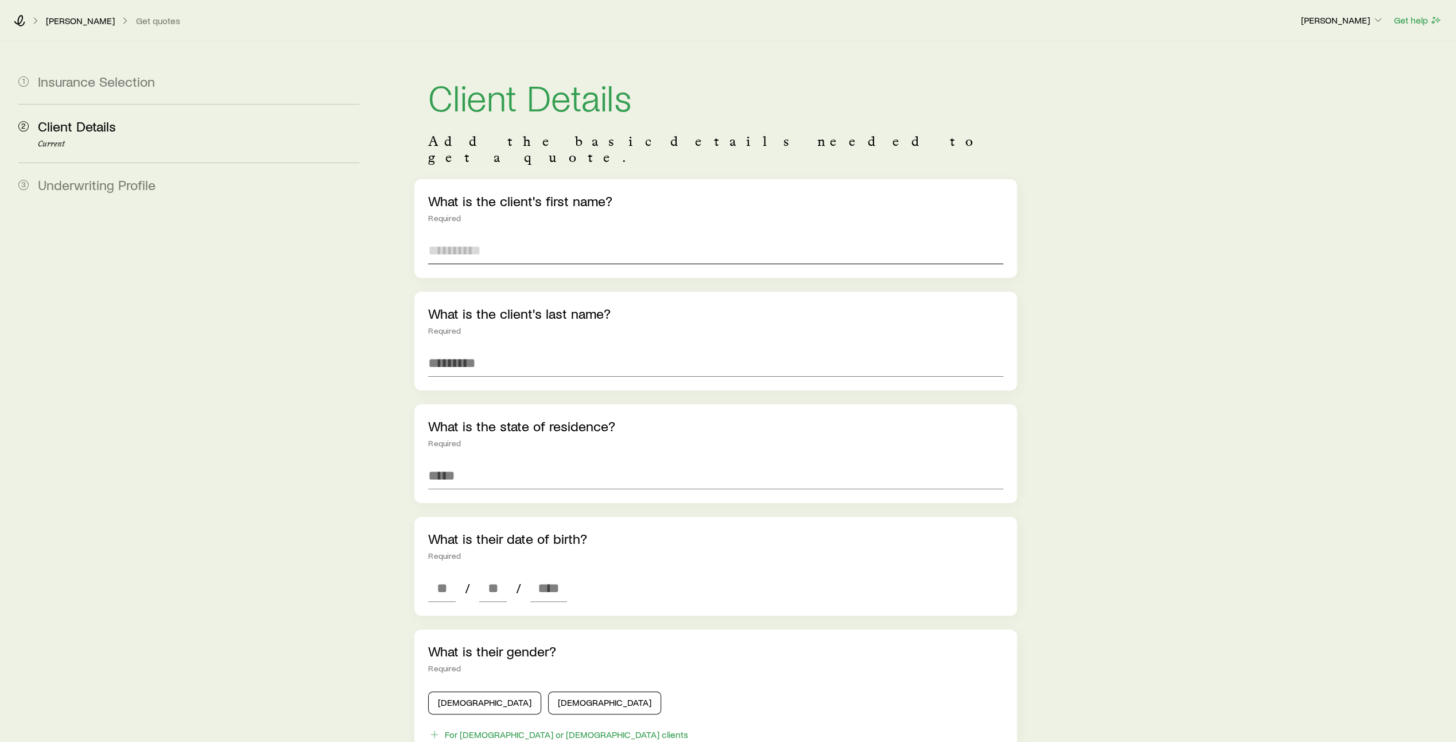
click at [501, 239] on input "text" at bounding box center [715, 251] width 575 height 28
type input "****"
type input "*******"
type input "**********"
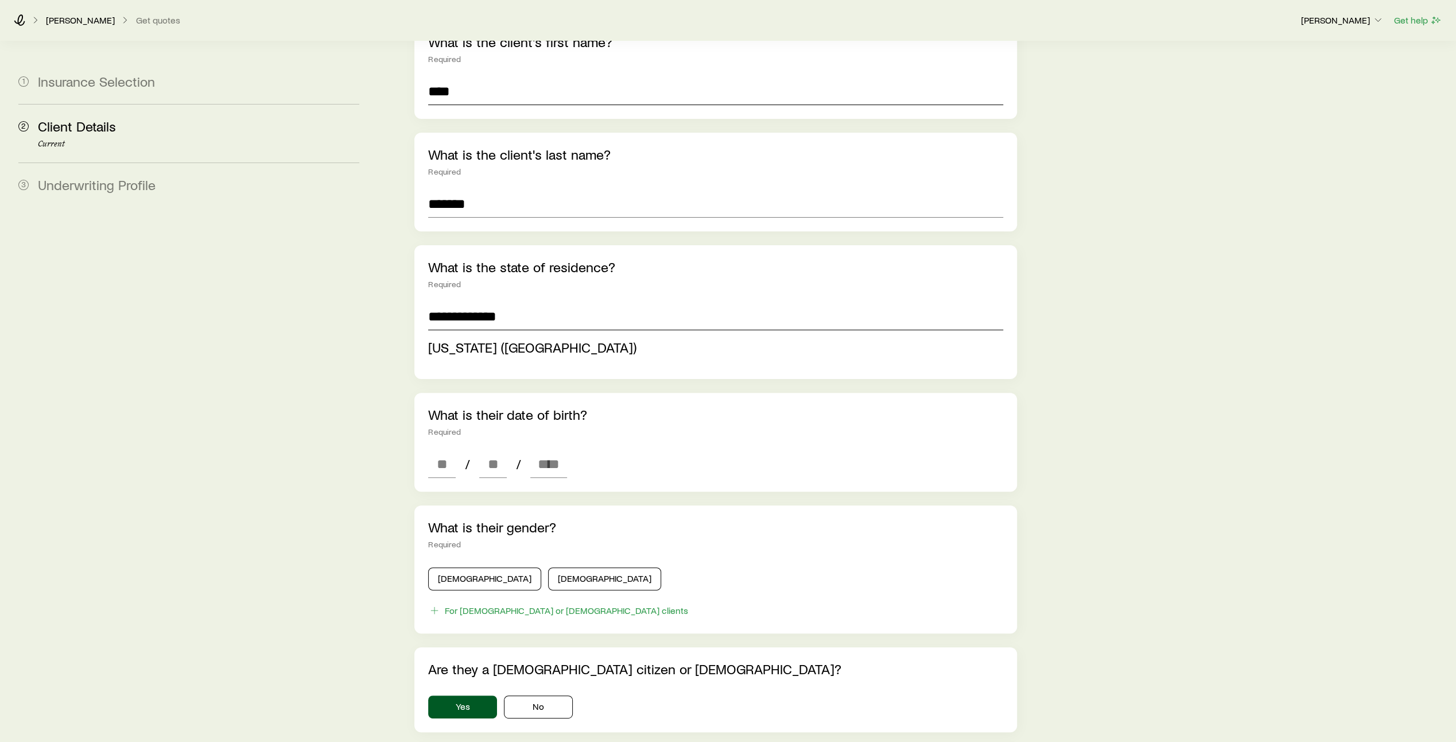
scroll to position [165, 0]
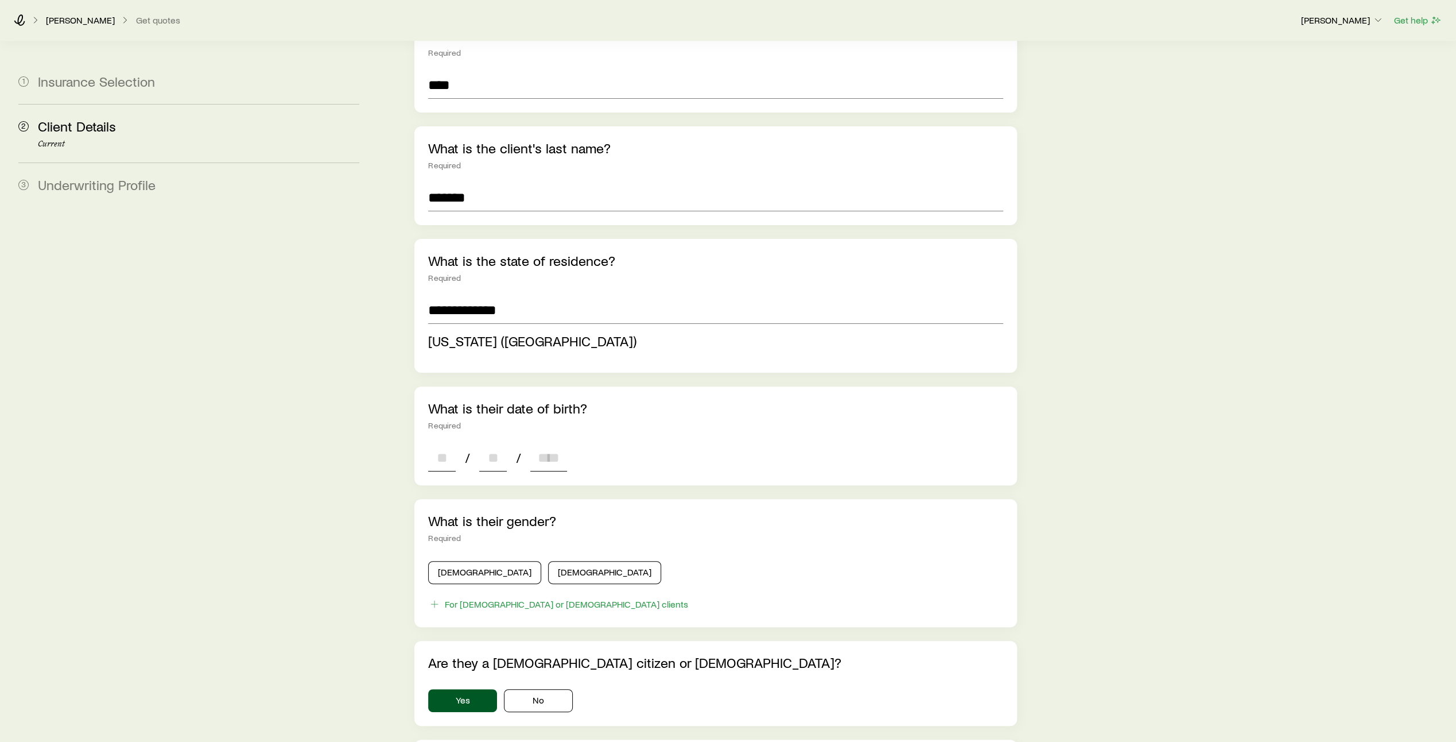
click at [449, 441] on div "**********" at bounding box center [715, 493] width 603 height 958
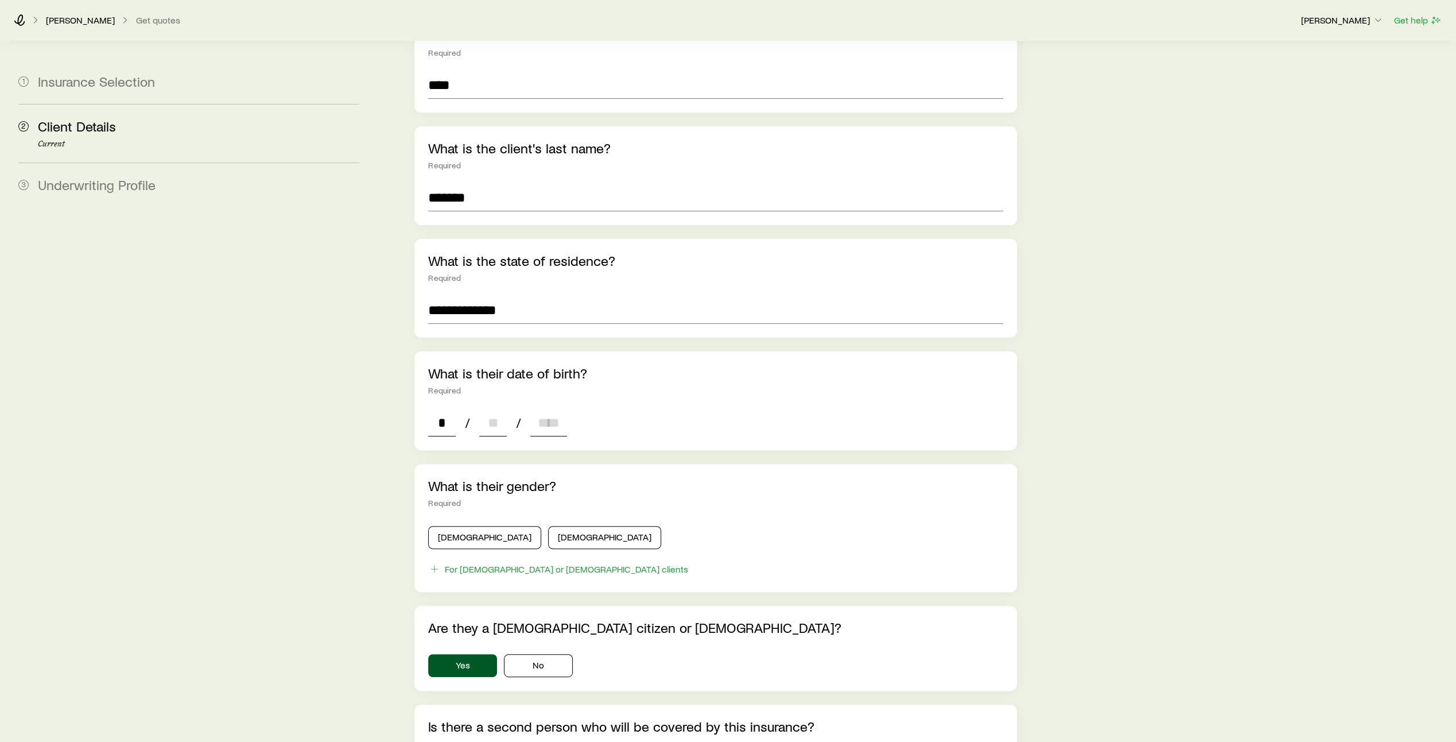
type input "**"
type input "****"
type input "*"
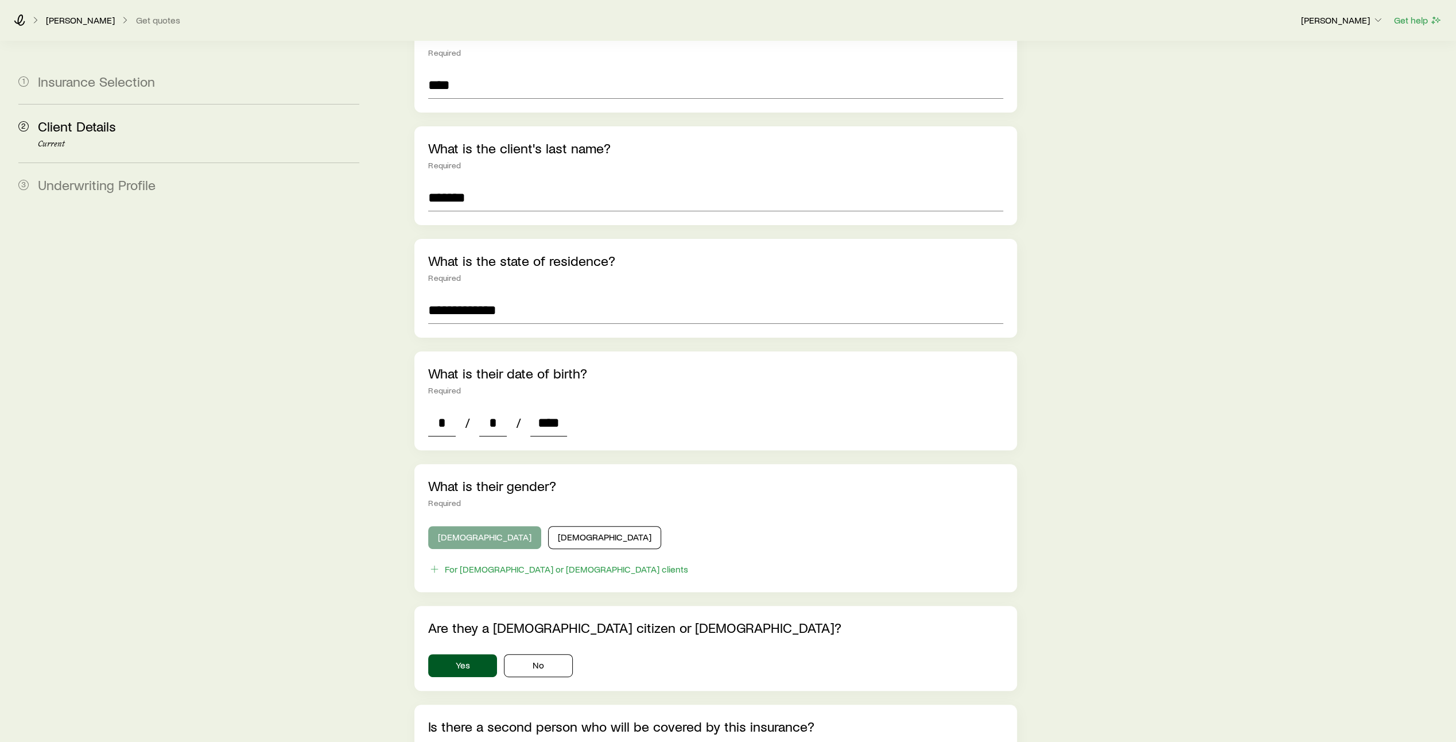
type input "****"
click at [471, 526] on button "[DEMOGRAPHIC_DATA]" at bounding box center [484, 537] width 113 height 23
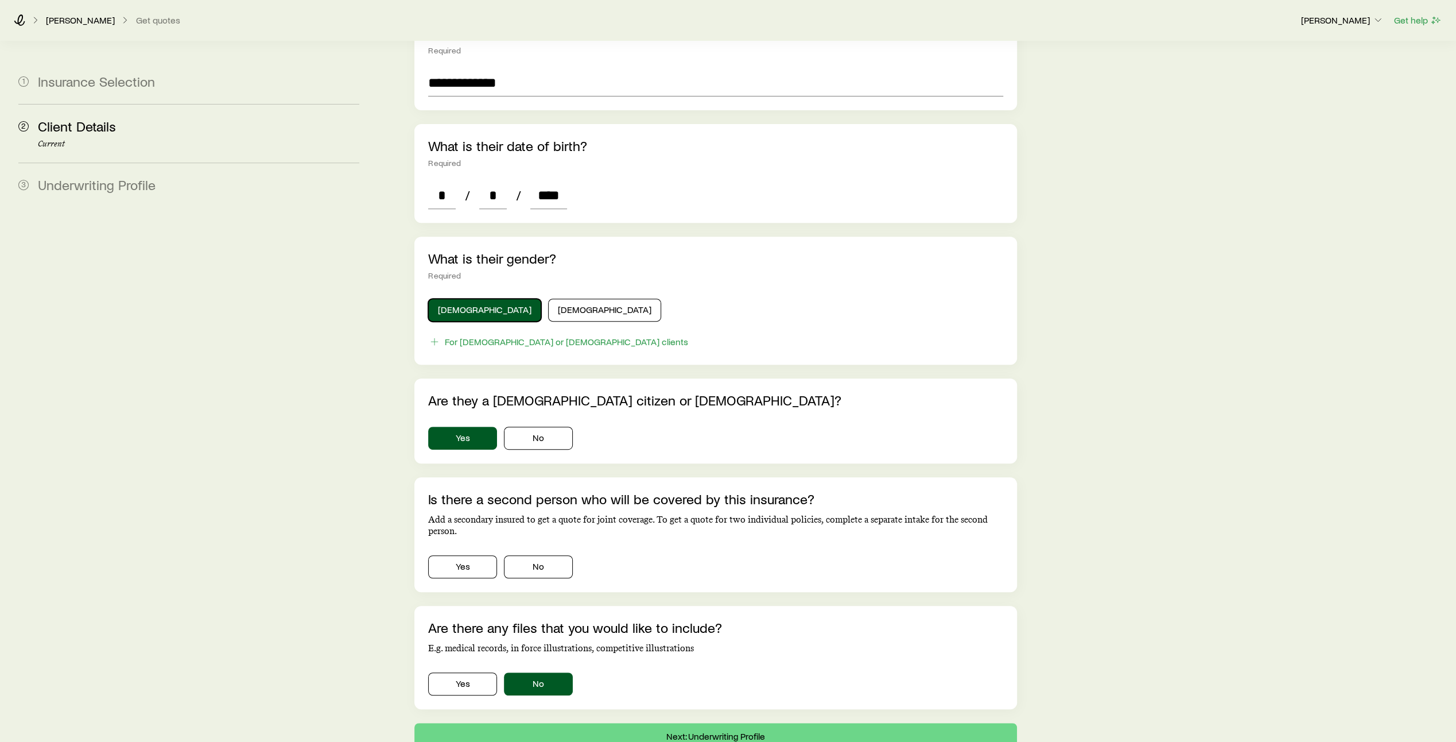
scroll to position [461, 0]
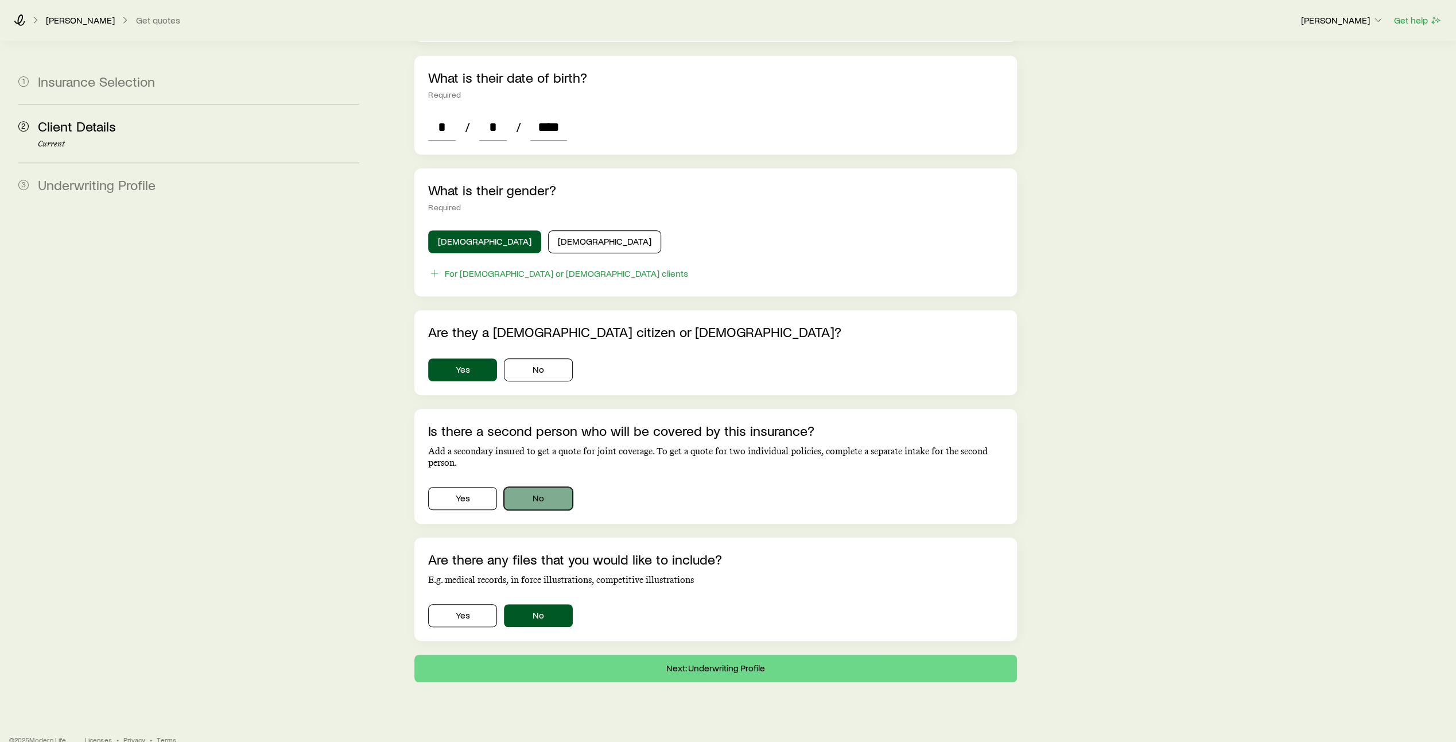
click at [551, 487] on button "No" at bounding box center [538, 498] width 69 height 23
click at [708, 654] on button "Next: Underwriting Profile" at bounding box center [715, 668] width 603 height 28
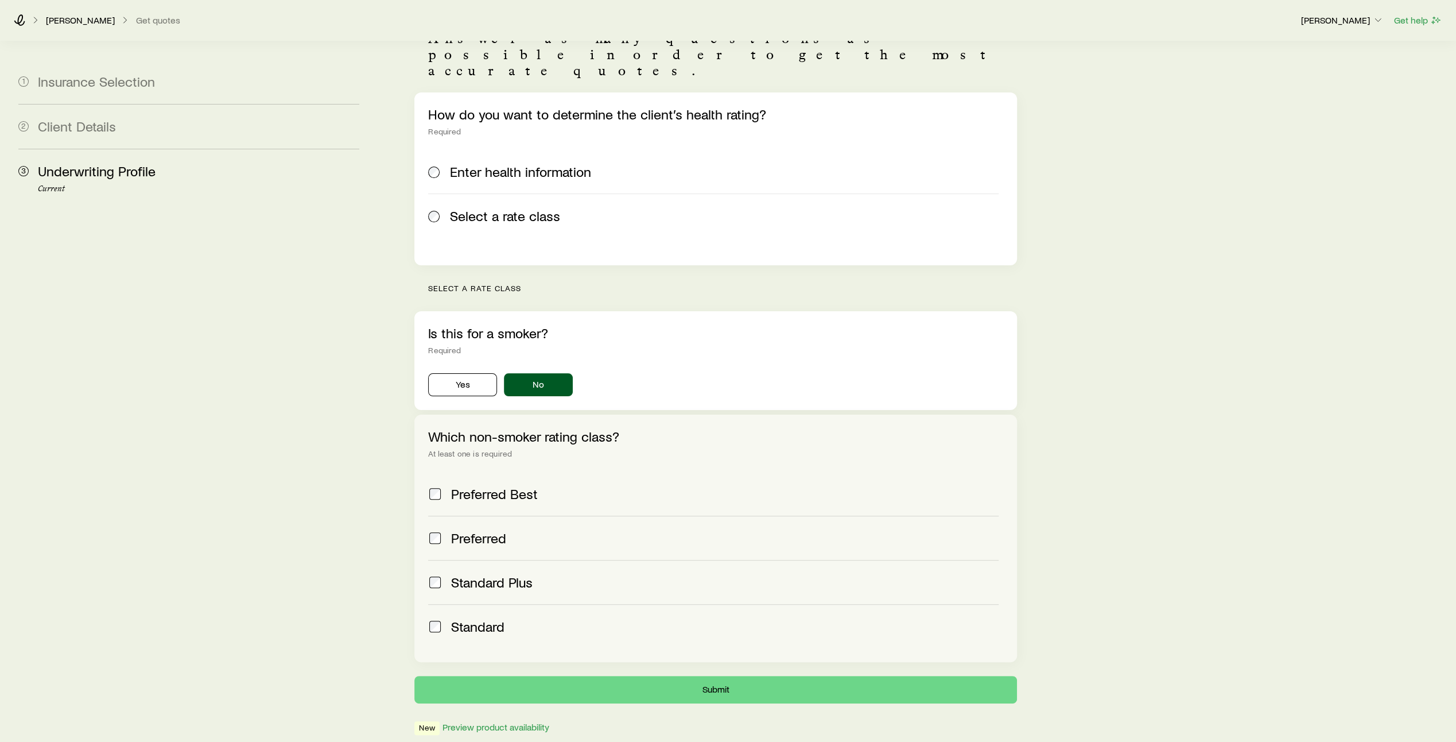
scroll to position [103, 0]
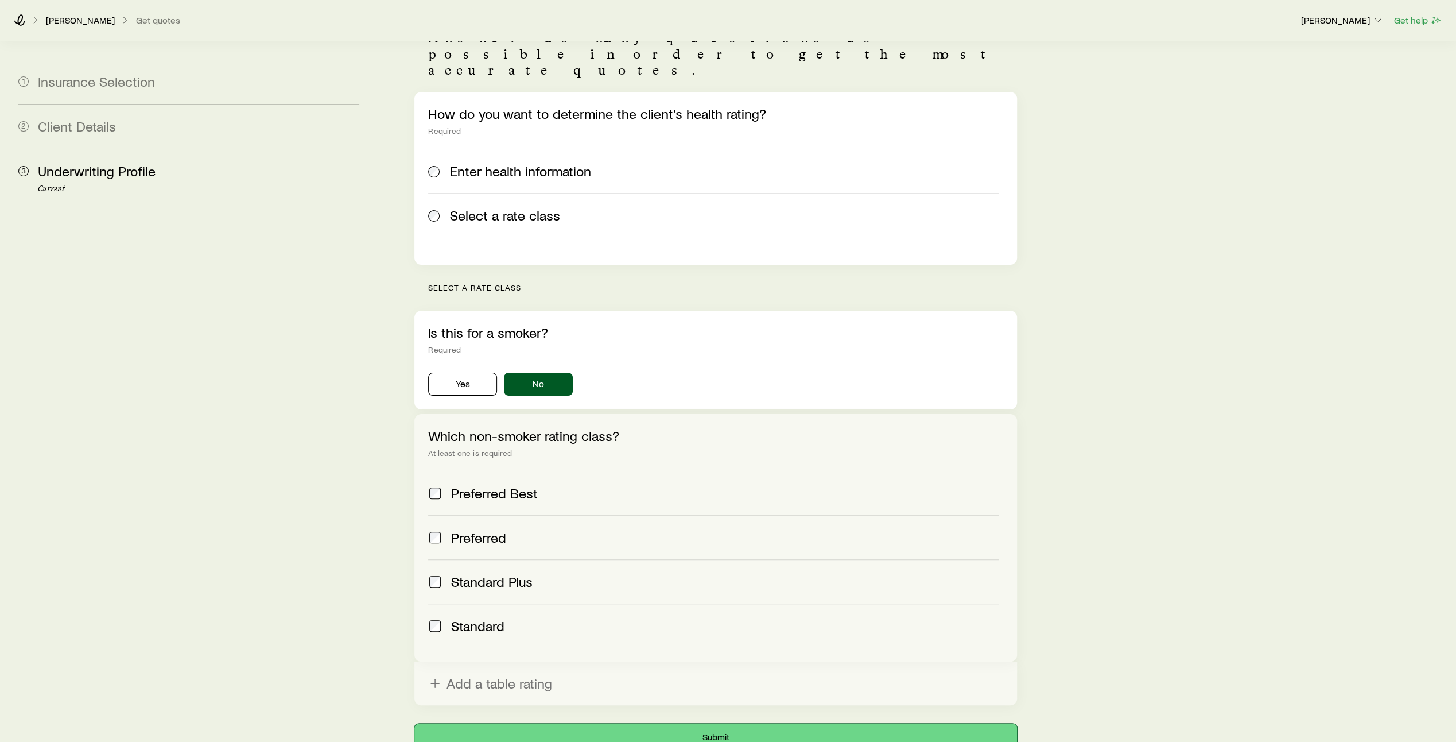
click at [734, 723] on button "Submit" at bounding box center [715, 737] width 603 height 28
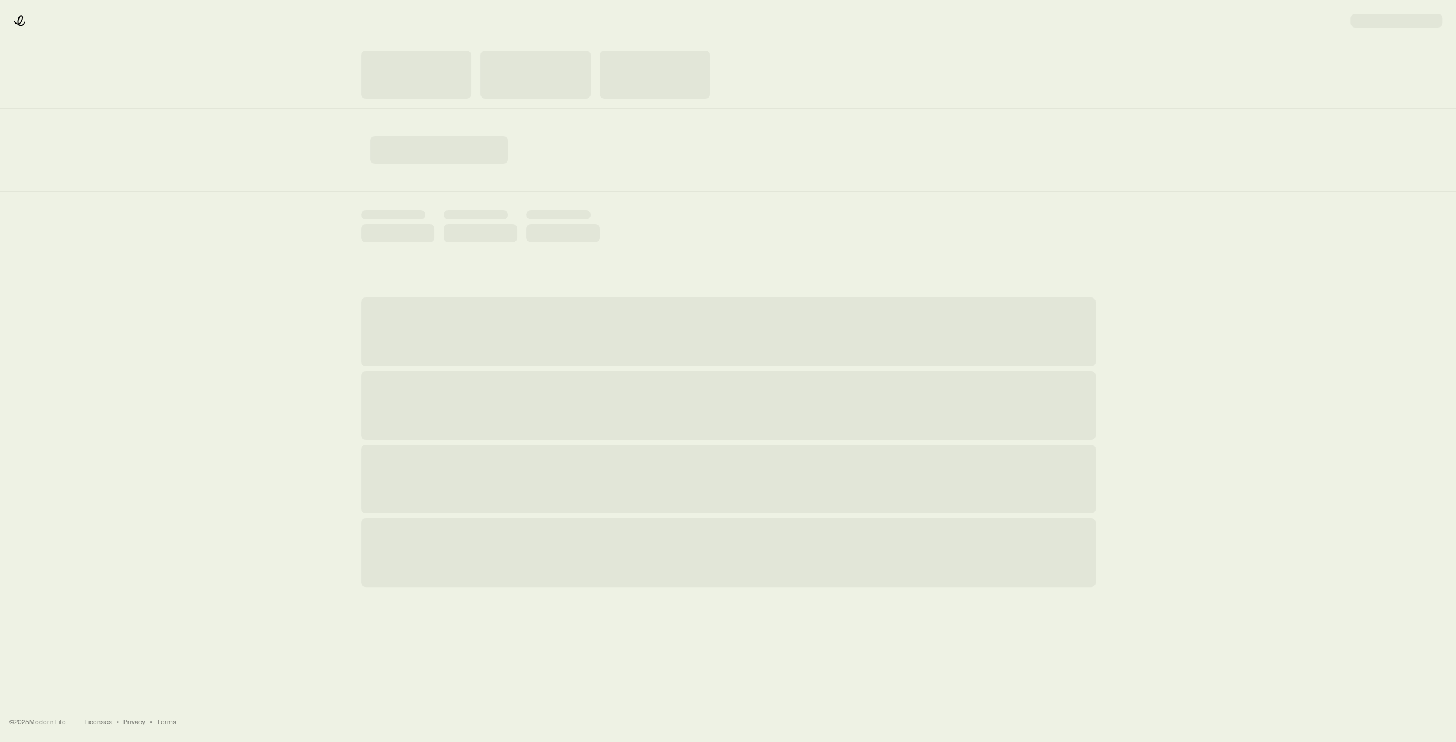
scroll to position [0, 0]
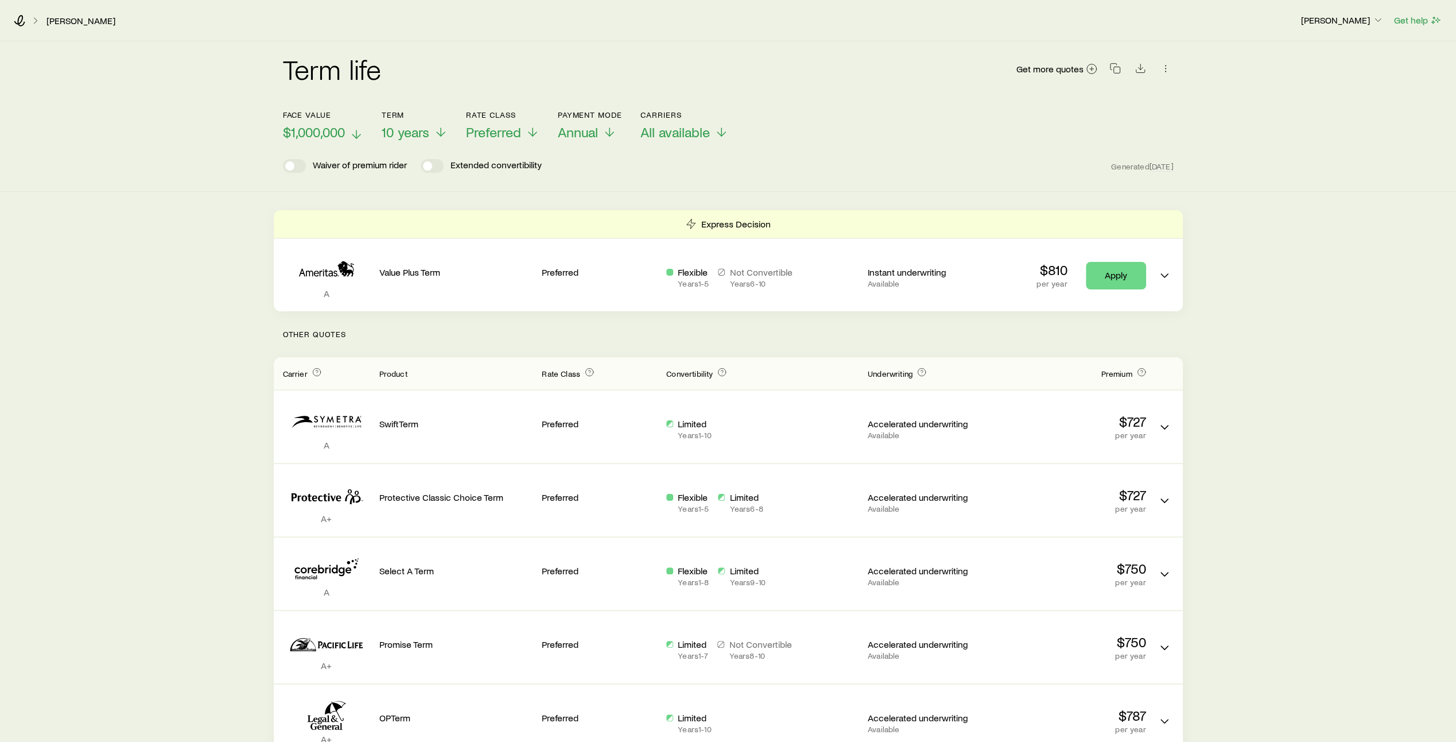
click at [355, 131] on icon at bounding box center [357, 134] width 14 height 14
click at [443, 134] on icon at bounding box center [445, 134] width 14 height 14
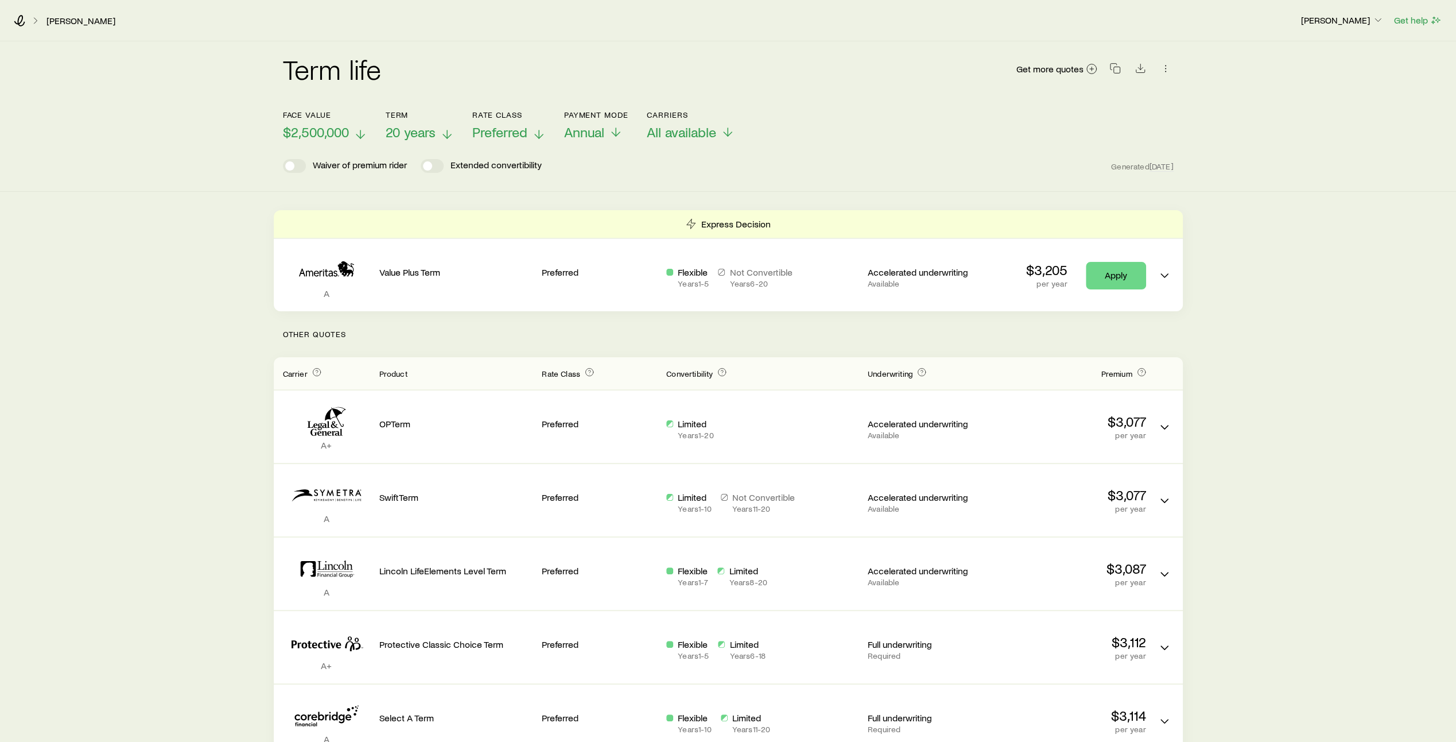
click at [539, 134] on icon at bounding box center [539, 134] width 14 height 14
click at [613, 133] on icon at bounding box center [614, 134] width 14 height 14
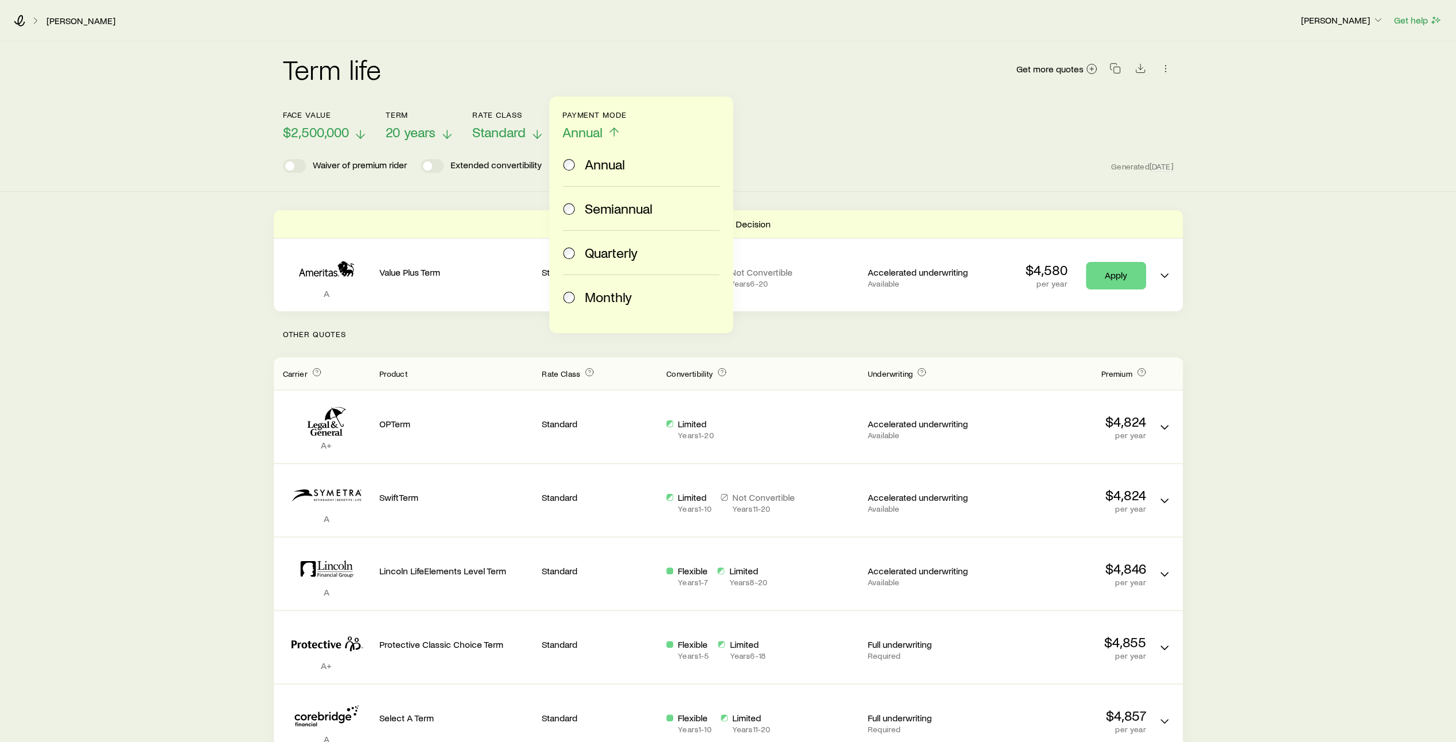
click at [572, 301] on span at bounding box center [569, 297] width 13 height 16
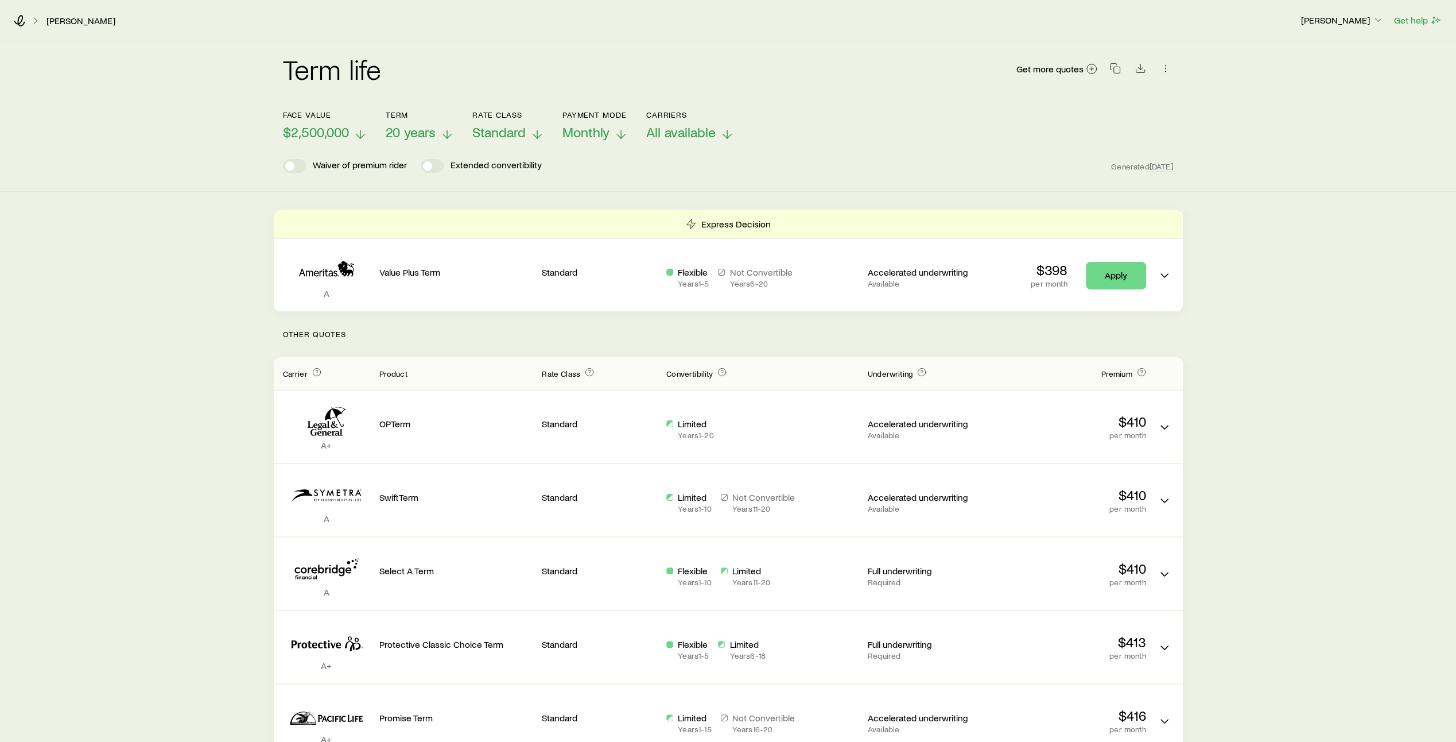
click at [727, 131] on line at bounding box center [727, 134] width 0 height 8
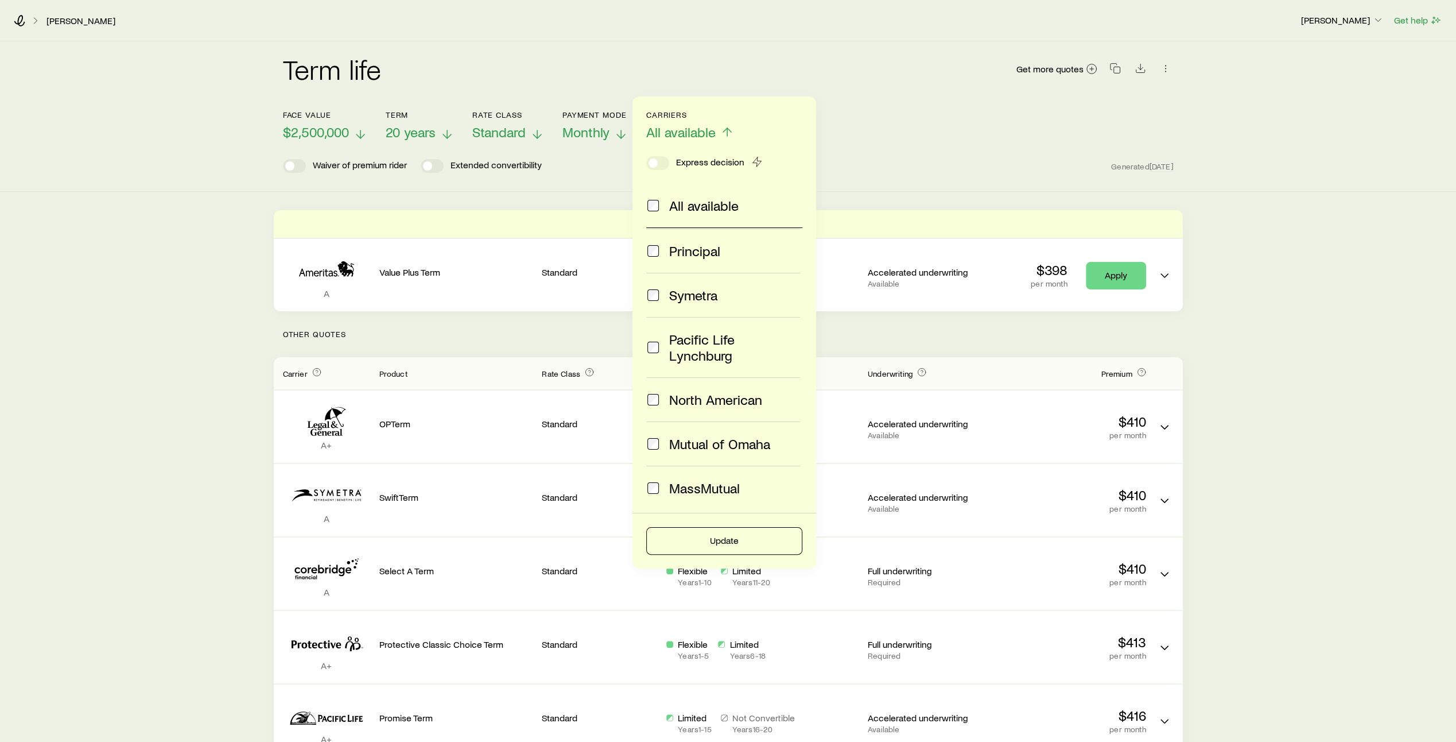
scroll to position [253, 0]
click at [654, 479] on span at bounding box center [653, 487] width 14 height 16
click at [733, 539] on button "Update" at bounding box center [724, 541] width 156 height 28
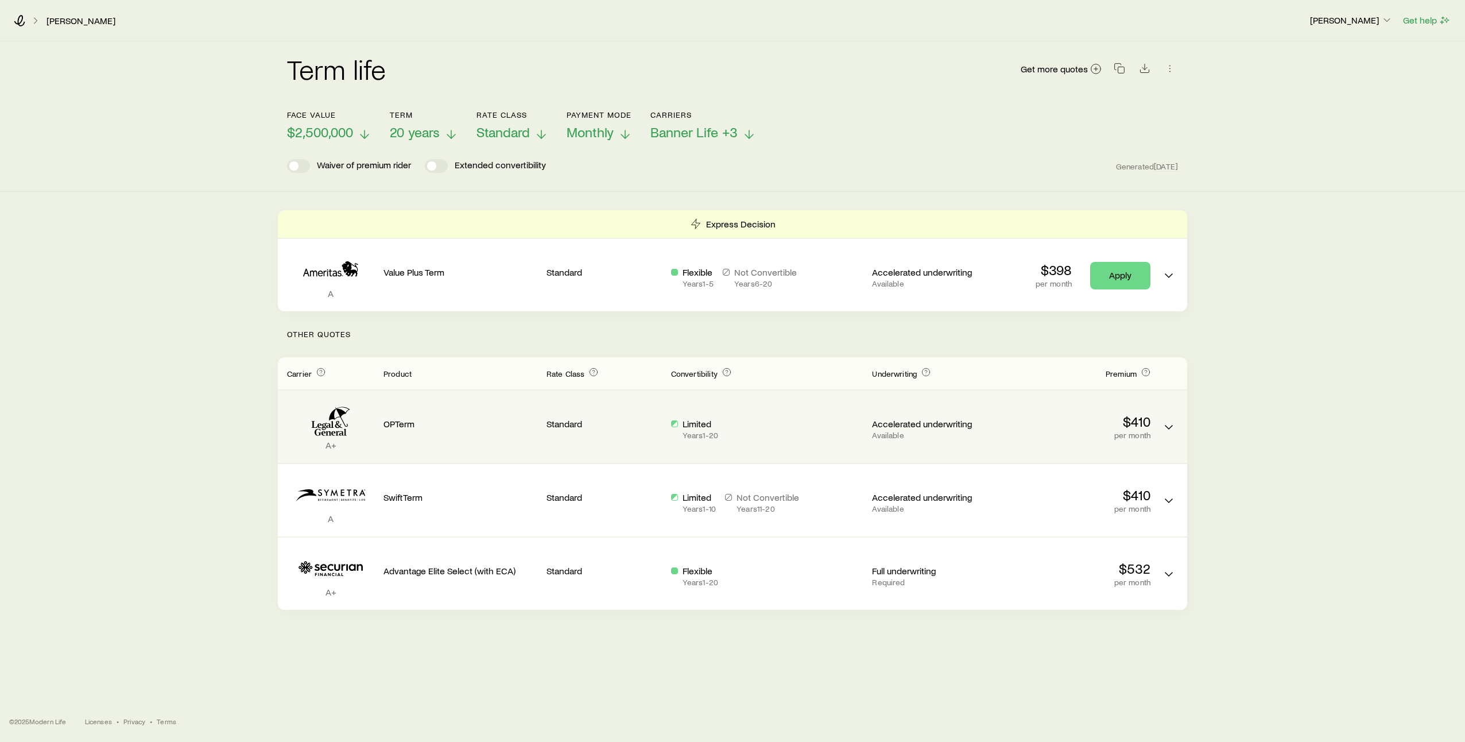
click at [1029, 429] on div "$410 per month" at bounding box center [1074, 426] width 154 height 26
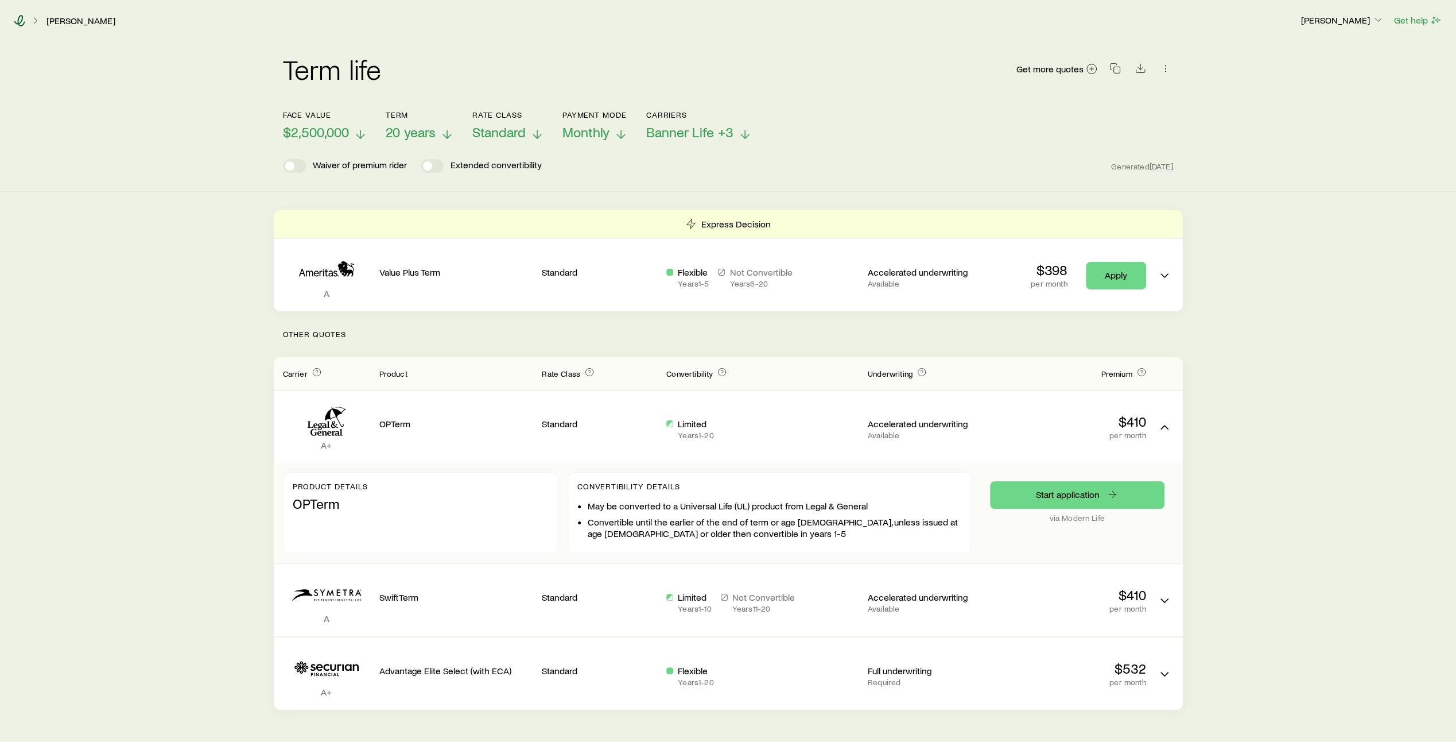
click at [20, 21] on icon at bounding box center [19, 20] width 11 height 11
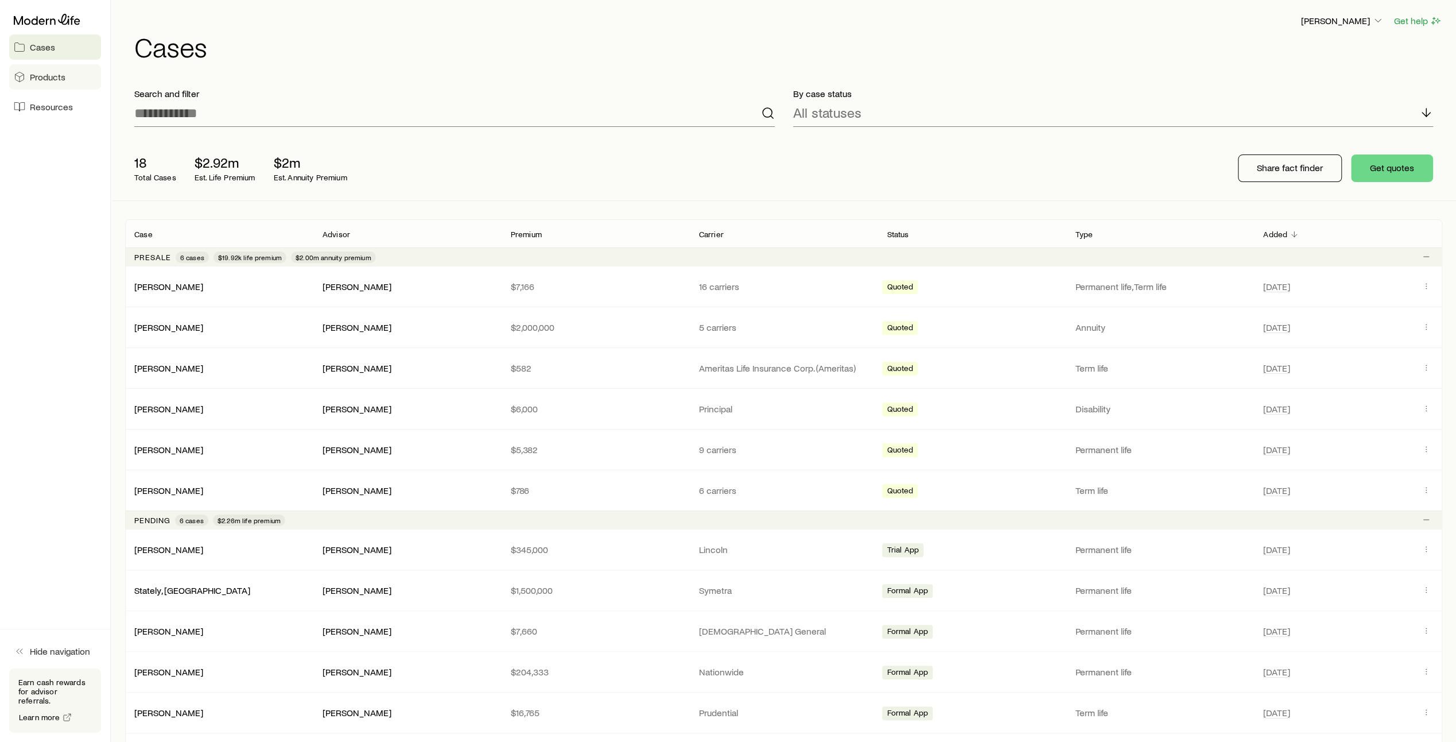
click at [59, 78] on span "Products" at bounding box center [48, 76] width 36 height 11
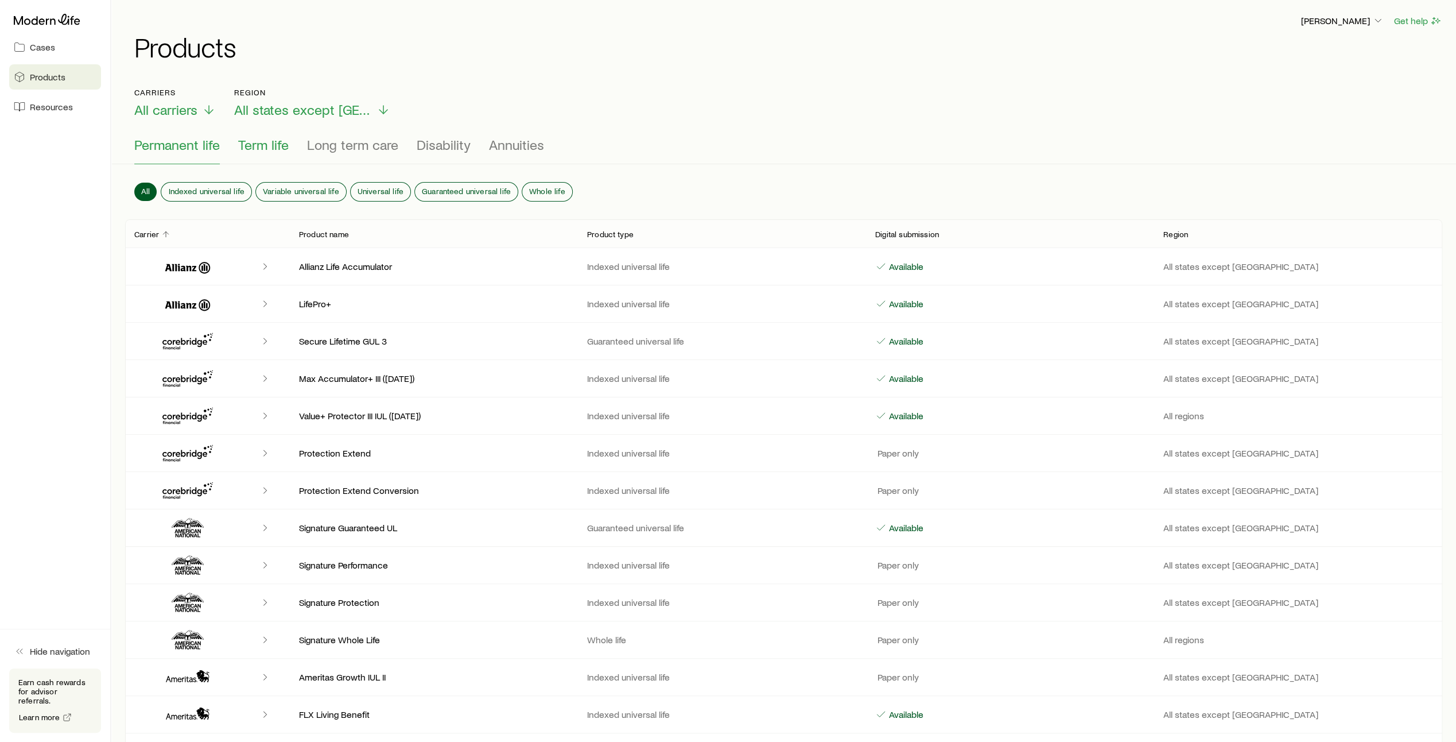
click at [273, 144] on span "Term life" at bounding box center [263, 145] width 51 height 16
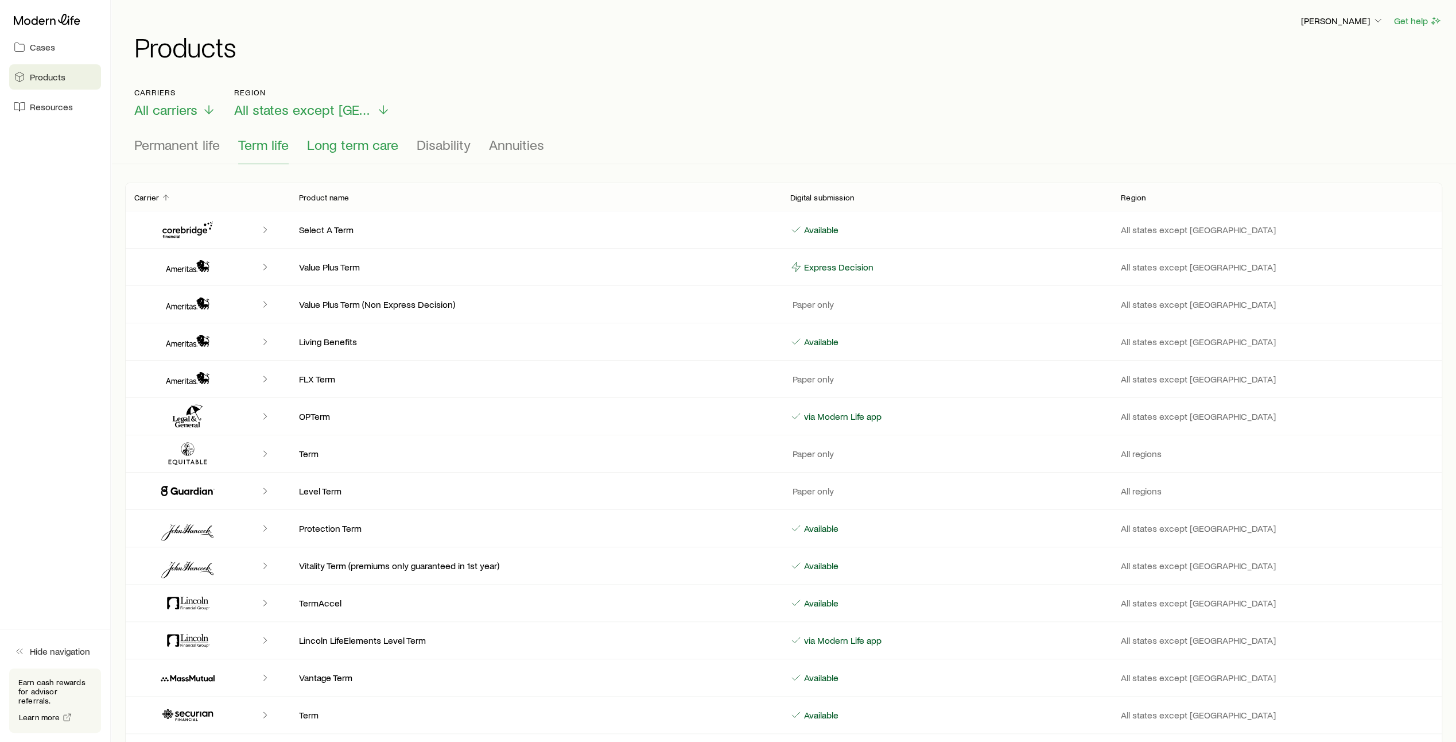
click at [350, 146] on span "Long term care" at bounding box center [352, 145] width 91 height 16
